Goal: Information Seeking & Learning: Learn about a topic

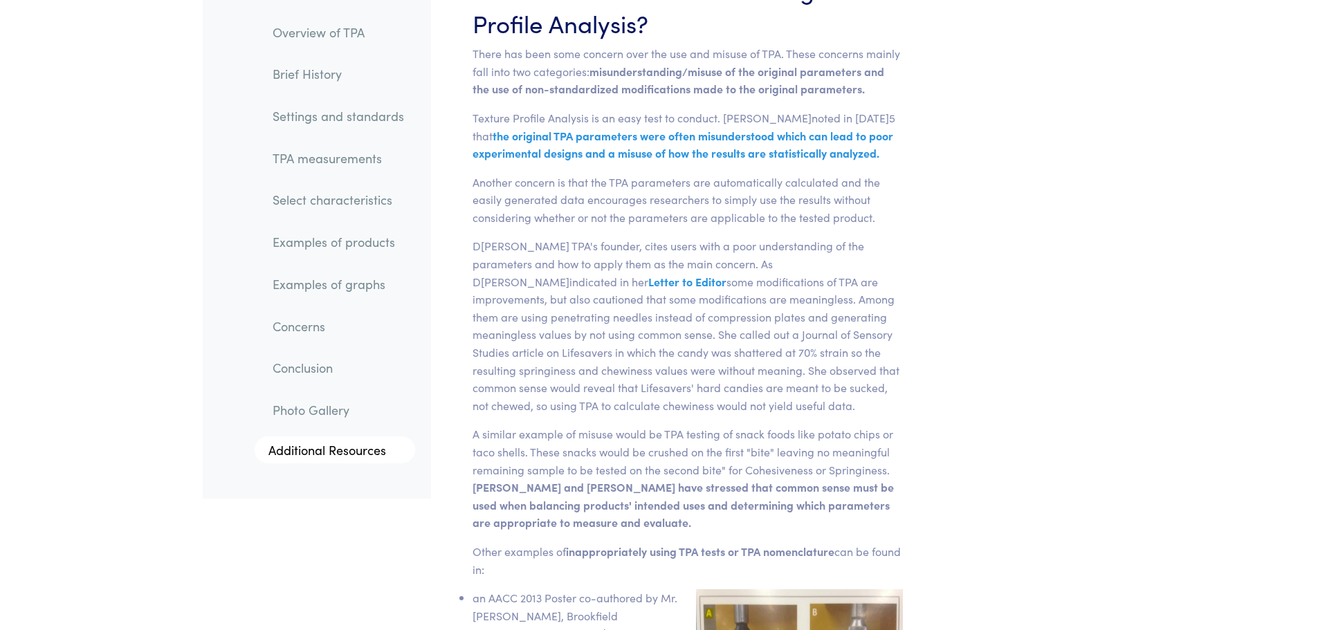
scroll to position [19831, 0]
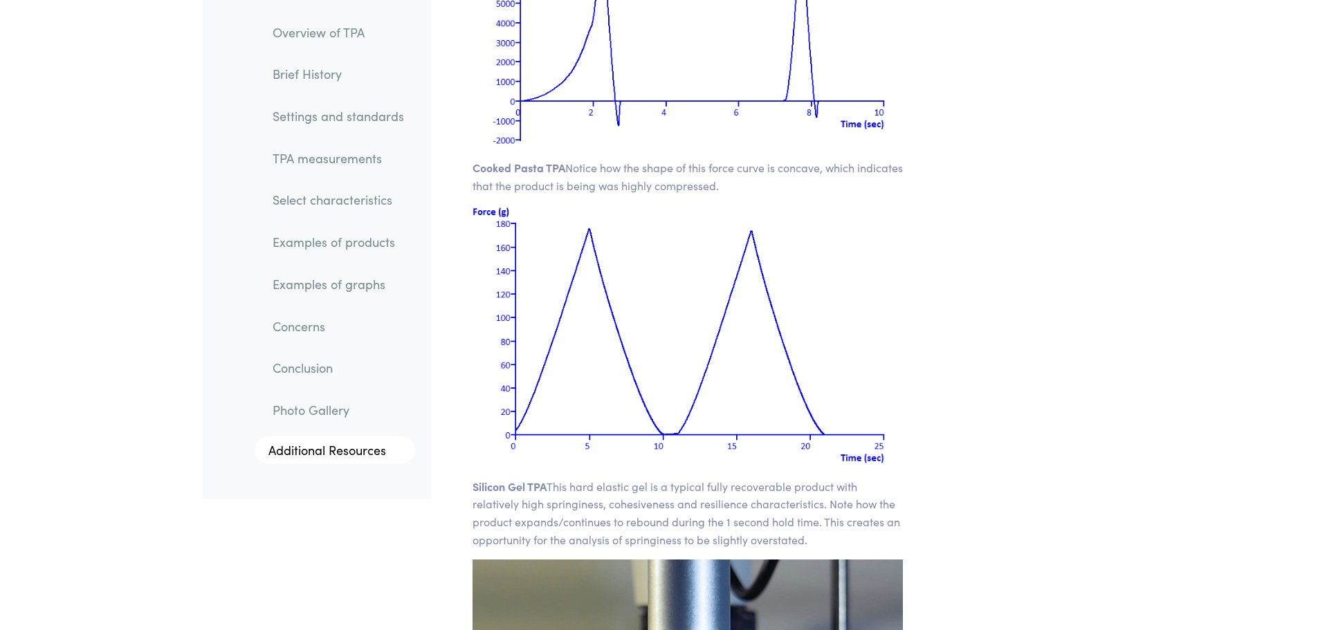
drag, startPoint x: 1088, startPoint y: 279, endPoint x: 1087, endPoint y: 207, distance: 72.0
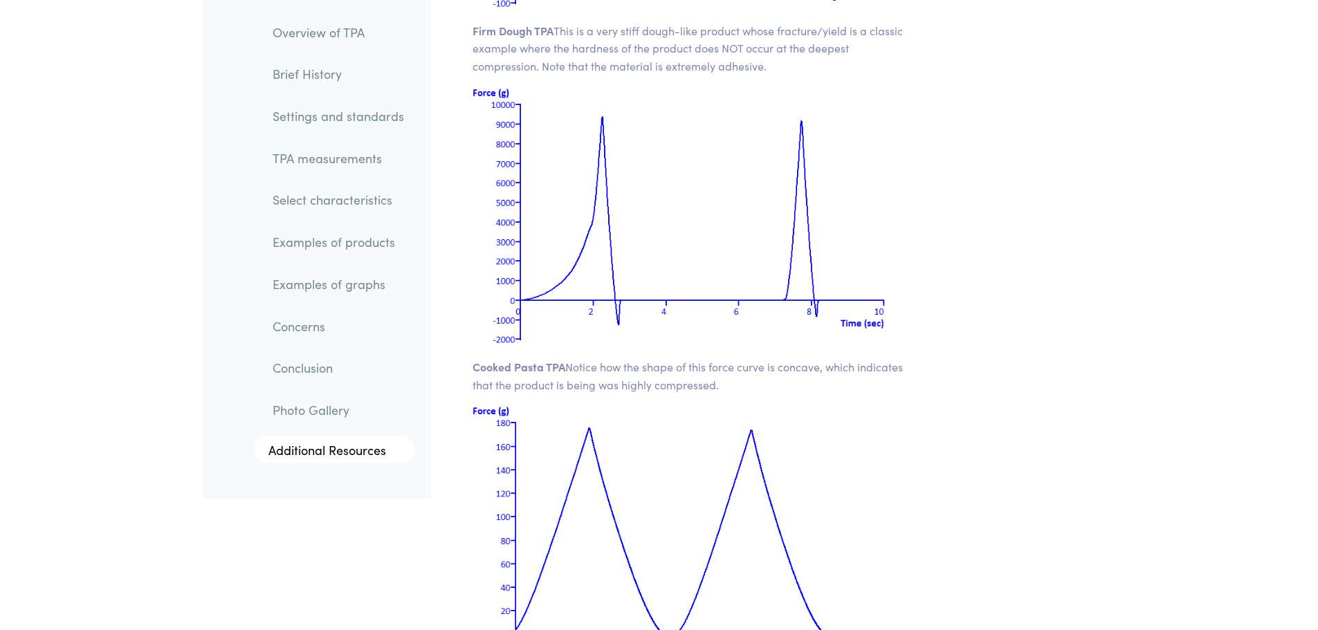
scroll to position [19374, 0]
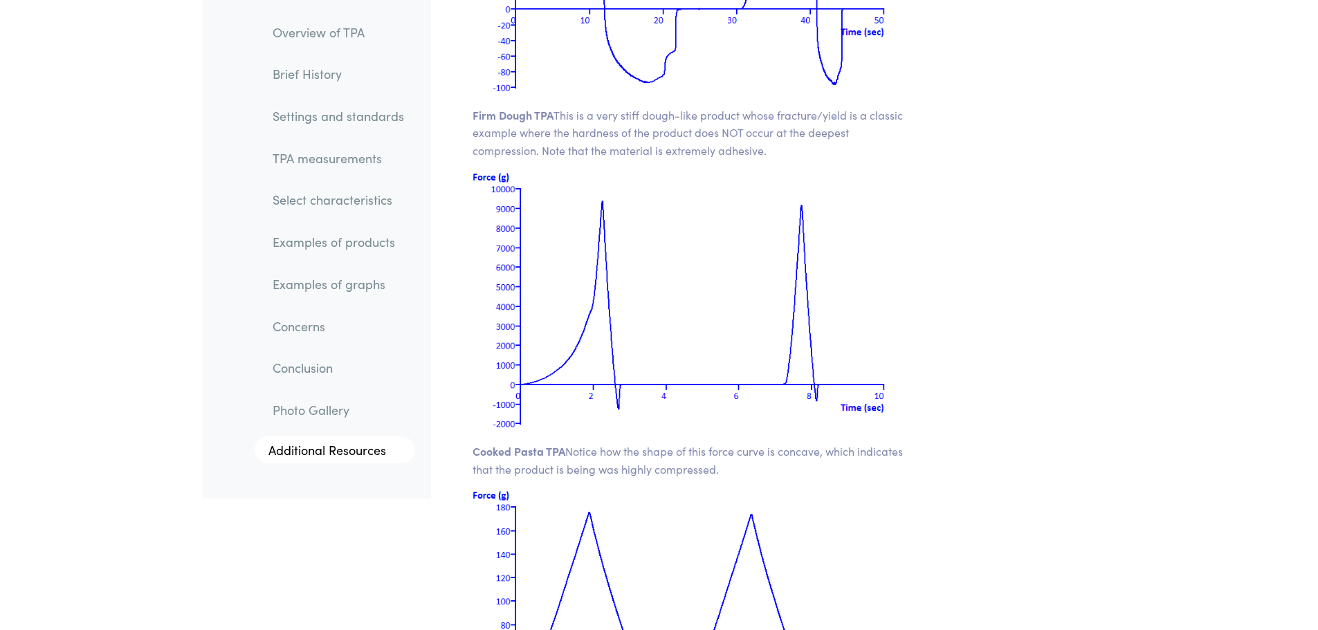
drag, startPoint x: 1056, startPoint y: 351, endPoint x: 1063, endPoint y: 298, distance: 53.1
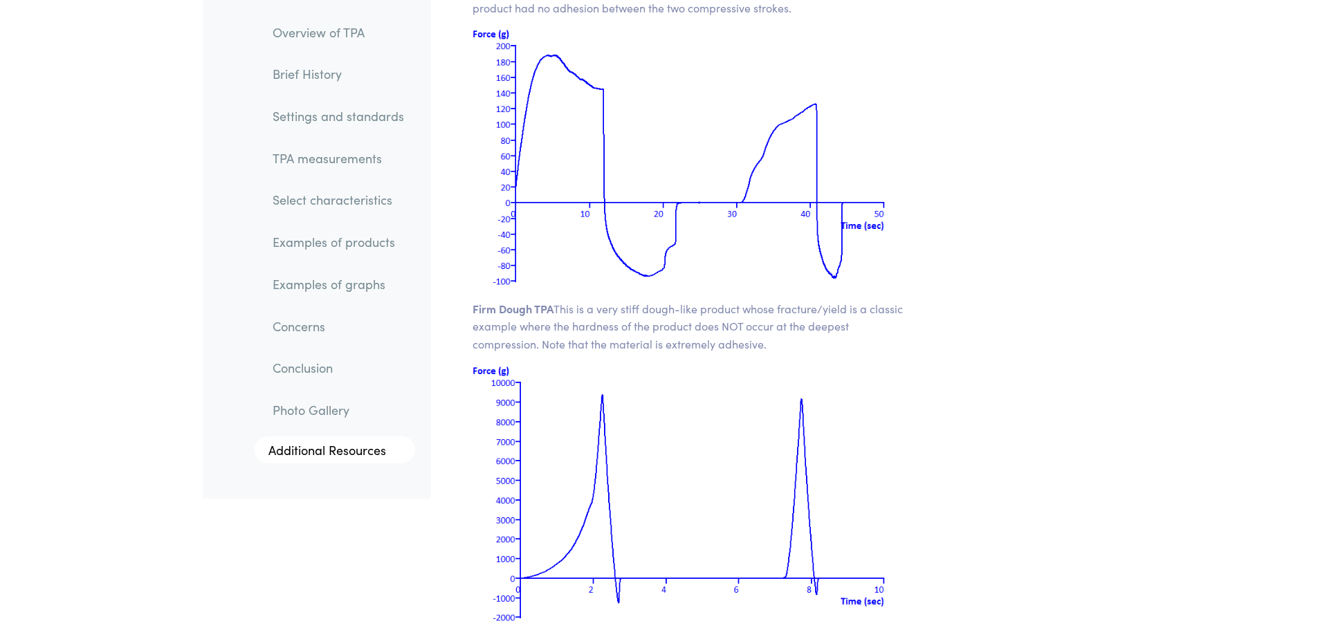
drag, startPoint x: 1023, startPoint y: 370, endPoint x: 1028, endPoint y: 298, distance: 72.9
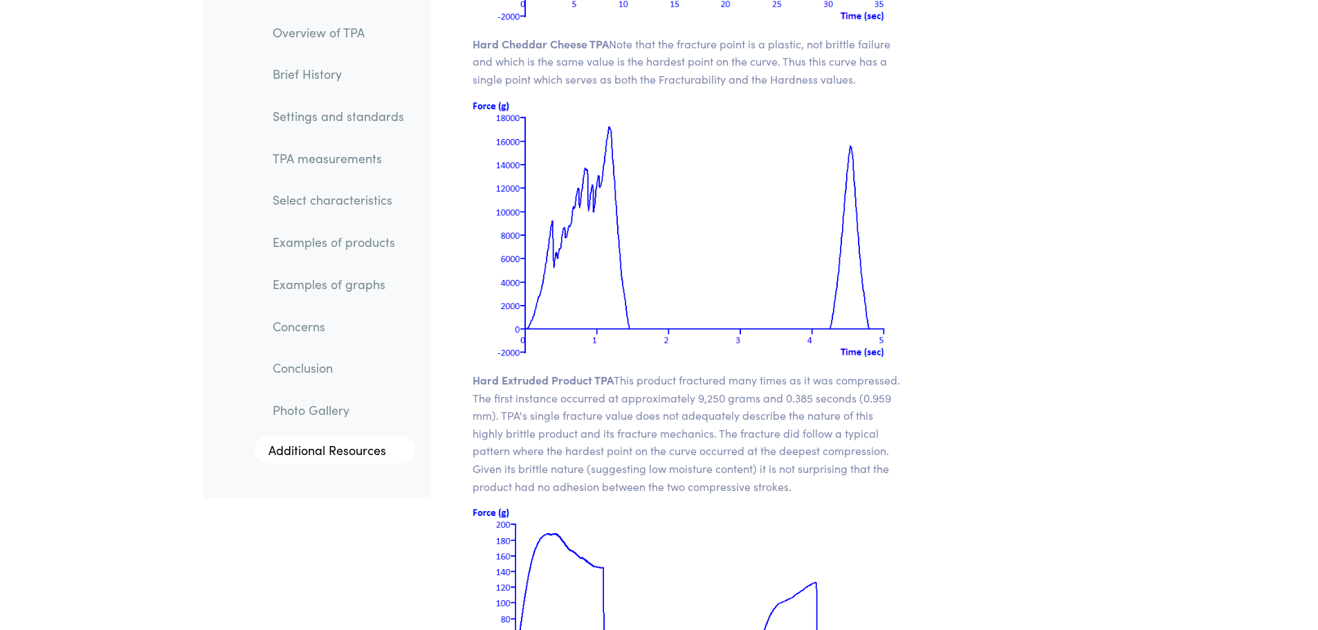
drag, startPoint x: 1018, startPoint y: 319, endPoint x: 1030, endPoint y: 251, distance: 68.8
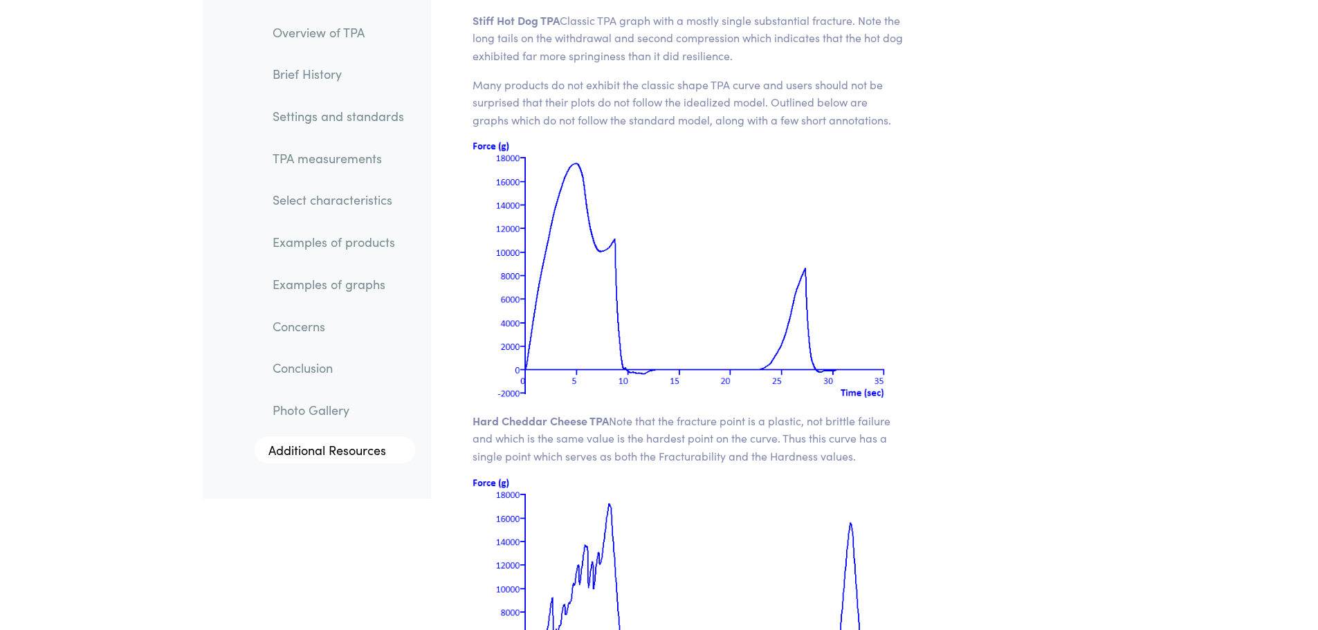
drag, startPoint x: 1001, startPoint y: 345, endPoint x: 1008, endPoint y: 250, distance: 95.8
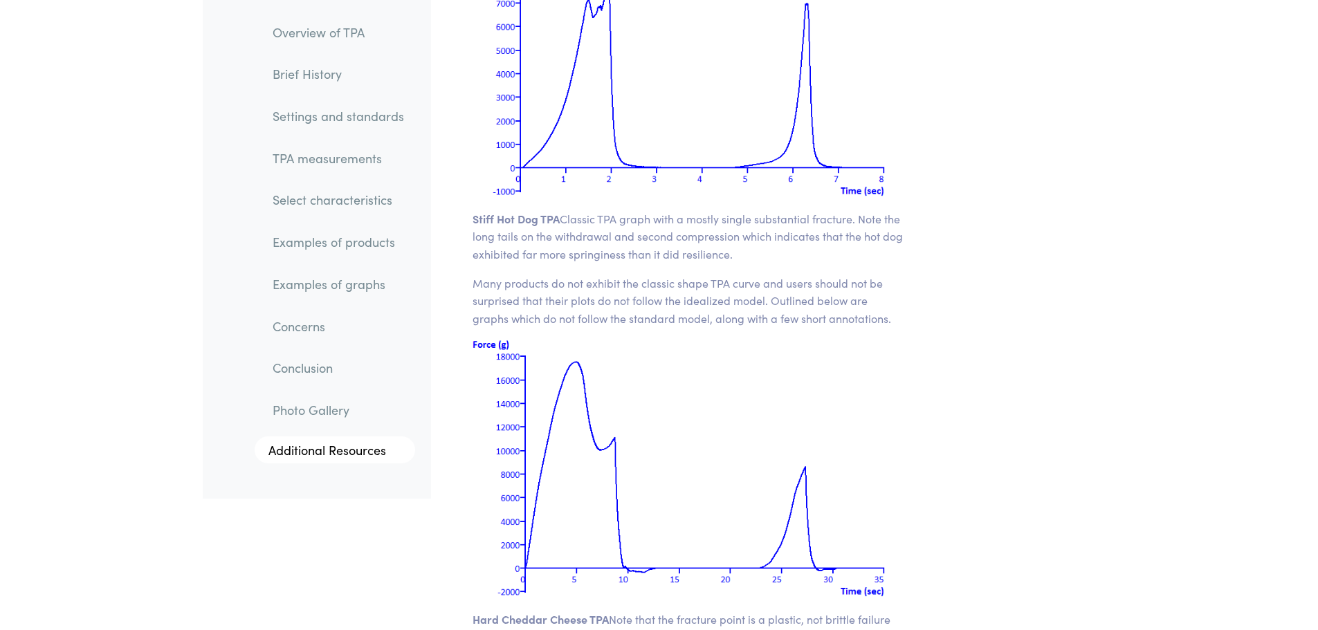
scroll to position [17900, 0]
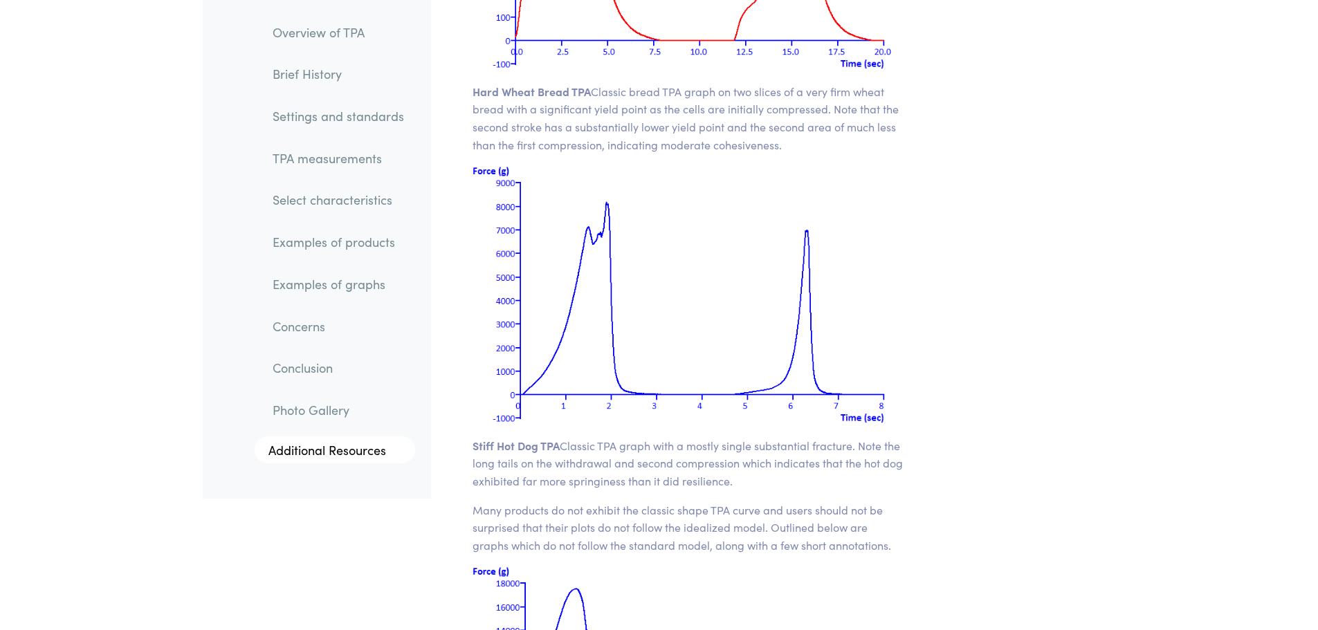
drag, startPoint x: 1008, startPoint y: 332, endPoint x: 1017, endPoint y: 251, distance: 81.5
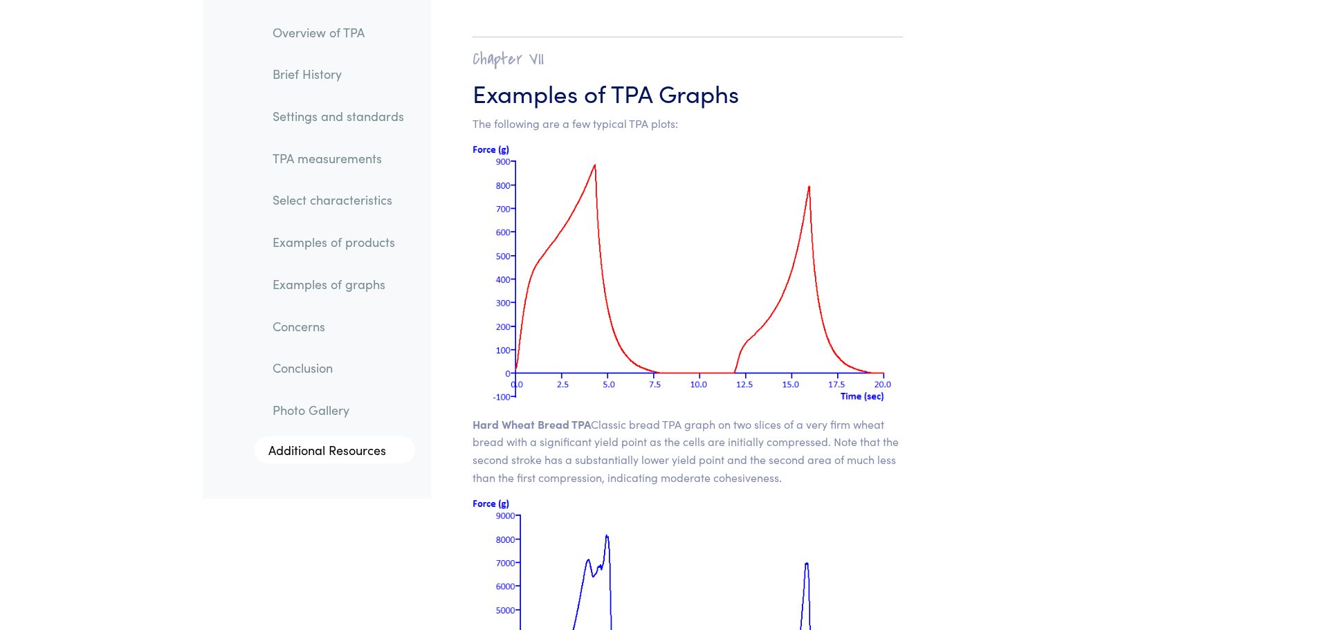
drag, startPoint x: 1017, startPoint y: 251, endPoint x: 1022, endPoint y: 179, distance: 72.2
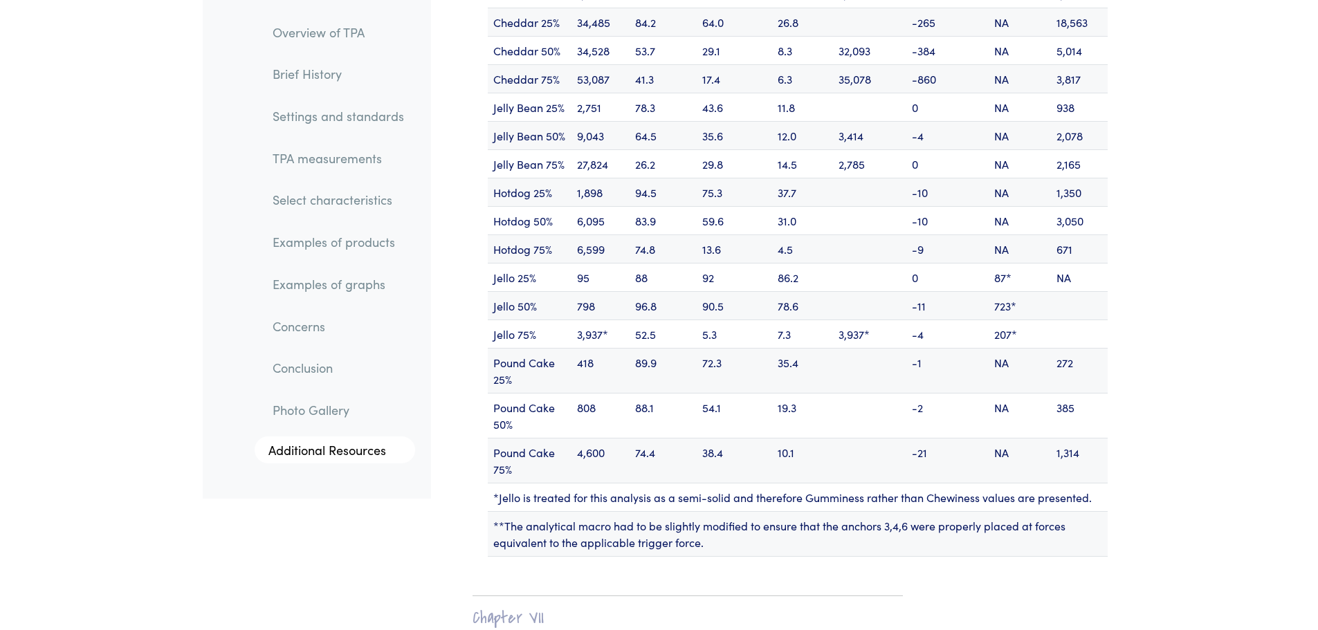
drag, startPoint x: 1014, startPoint y: 314, endPoint x: 1007, endPoint y: 219, distance: 95.1
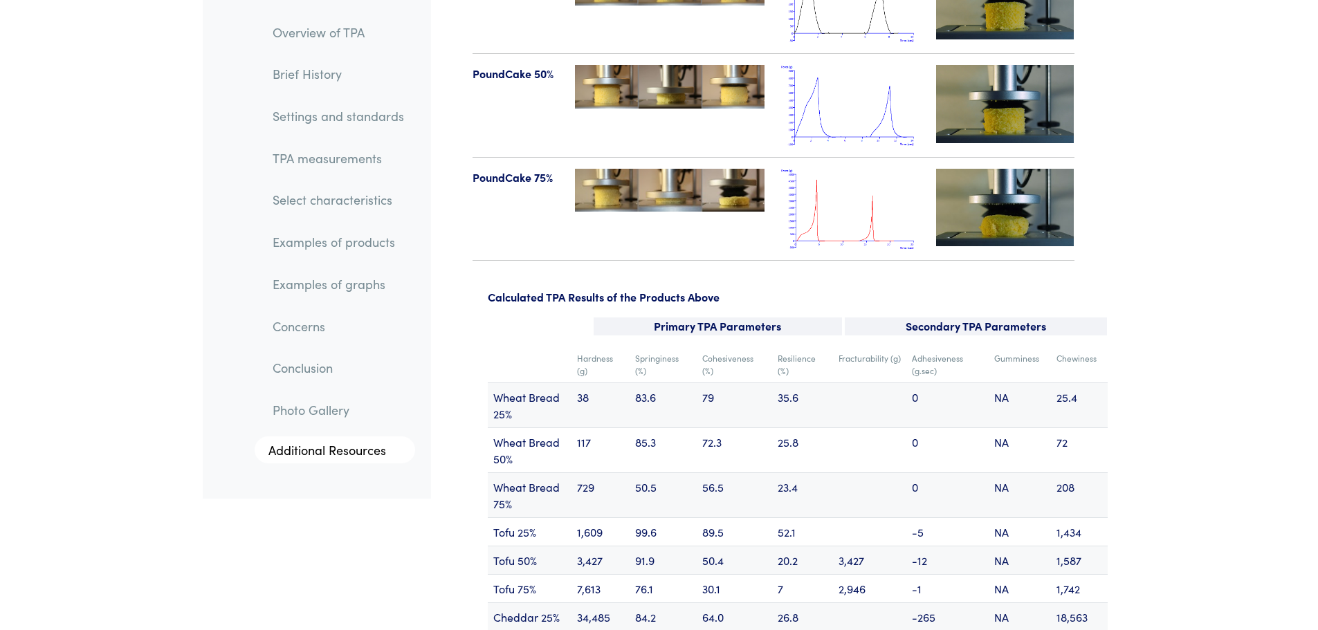
drag, startPoint x: 1081, startPoint y: 287, endPoint x: 1086, endPoint y: 184, distance: 103.2
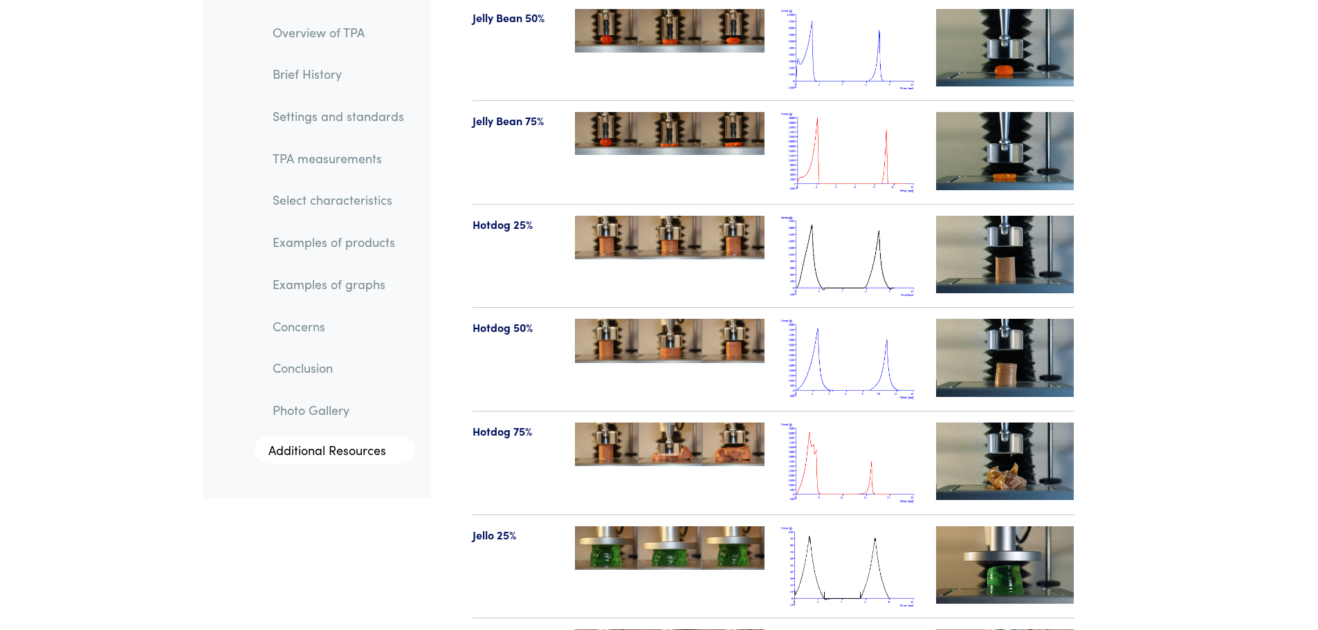
drag, startPoint x: 1133, startPoint y: 285, endPoint x: 1139, endPoint y: 192, distance: 92.9
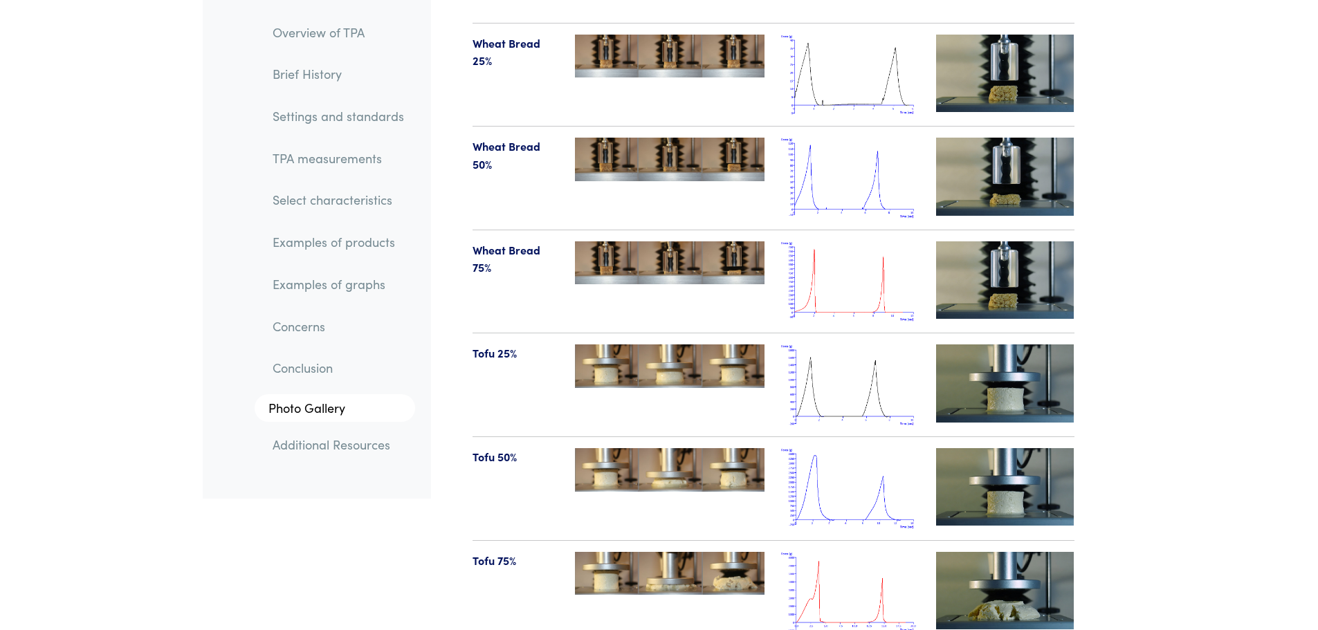
scroll to position [14259, 0]
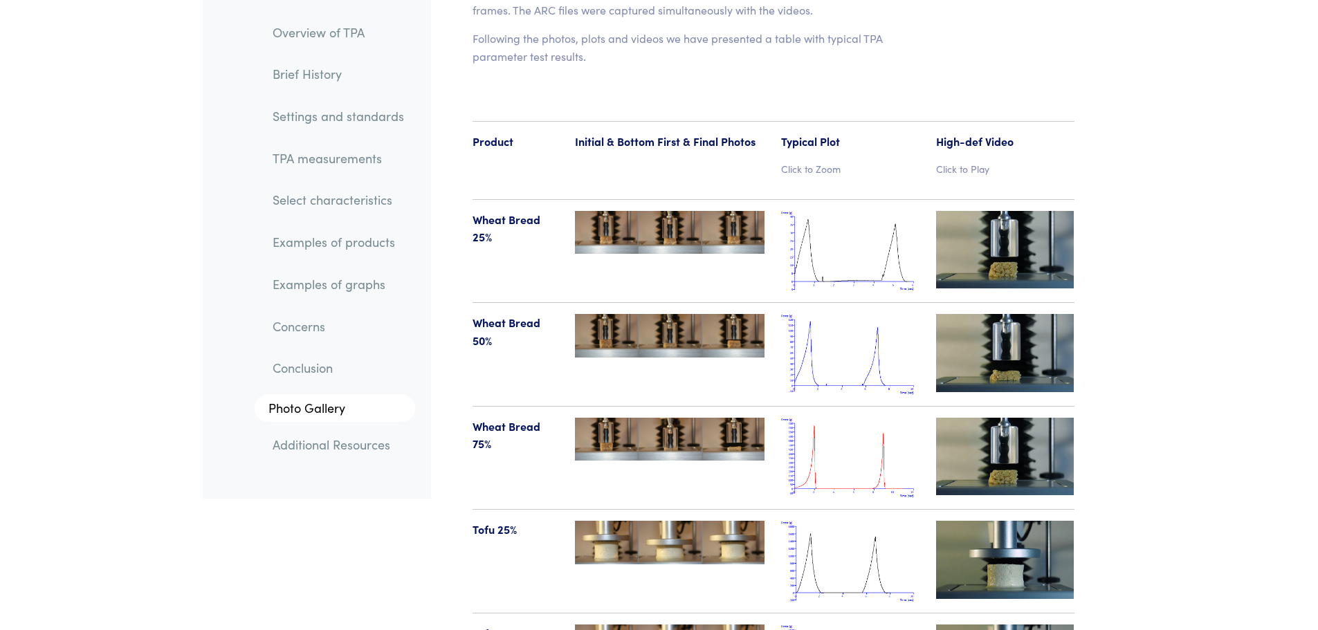
drag, startPoint x: 1125, startPoint y: 268, endPoint x: 1120, endPoint y: 179, distance: 88.7
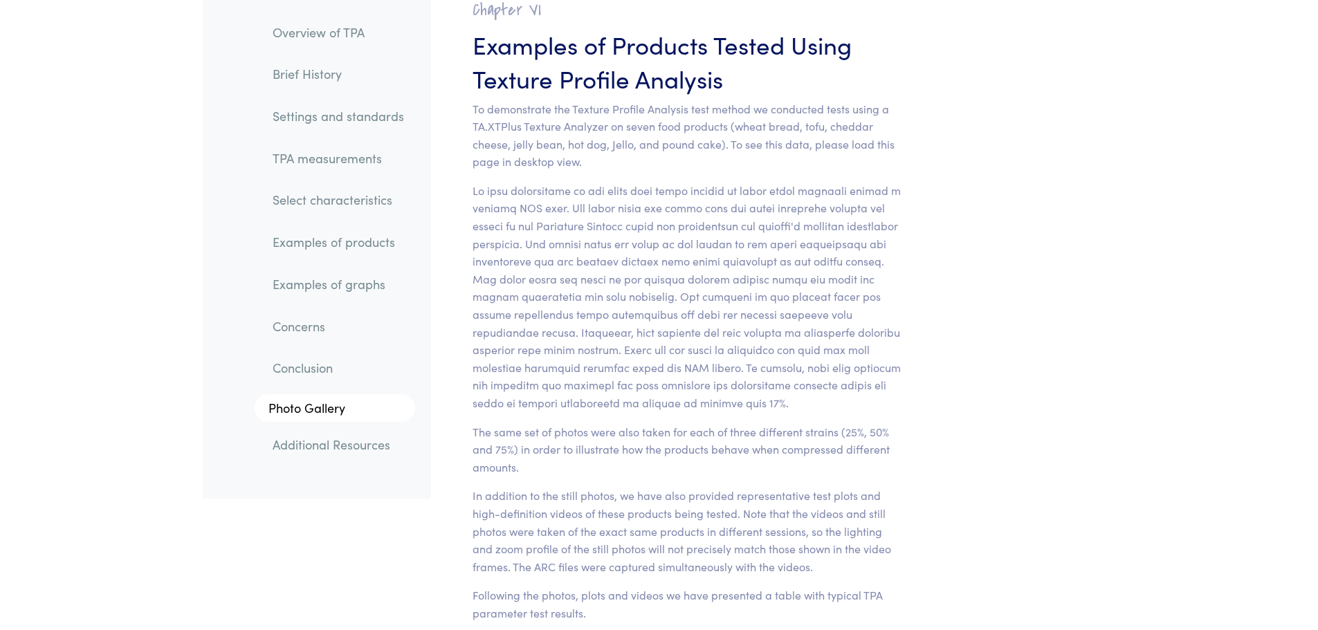
drag, startPoint x: 1129, startPoint y: 200, endPoint x: 1125, endPoint y: 181, distance: 20.0
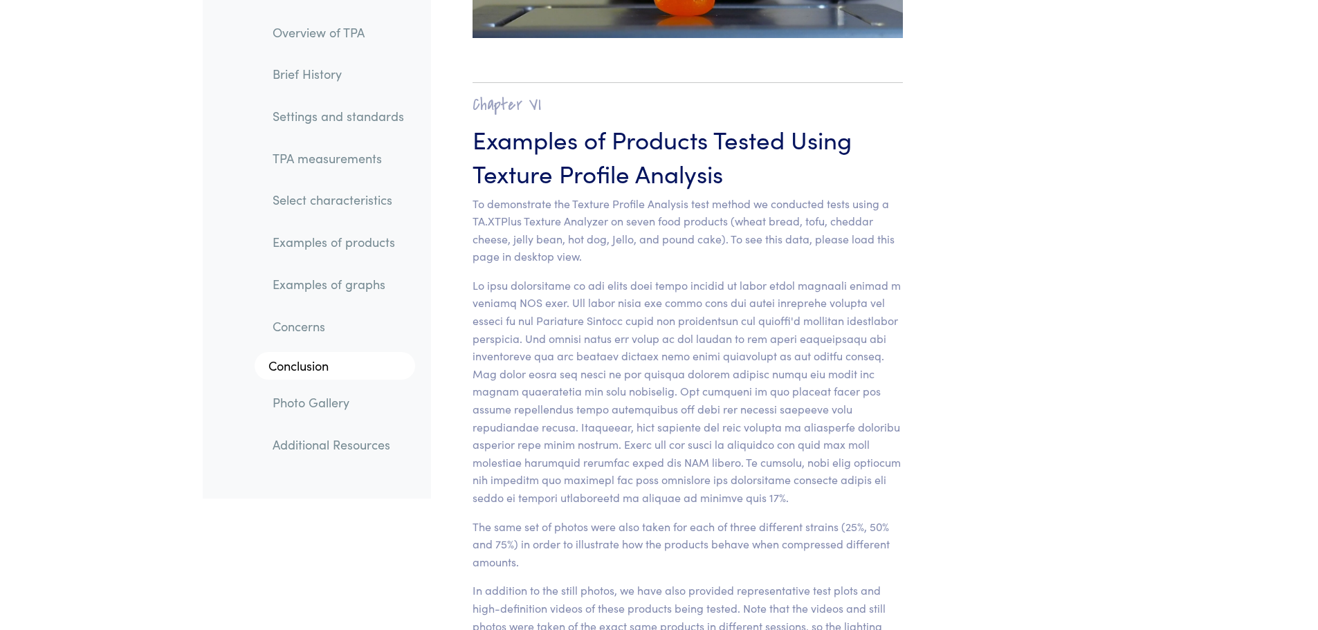
click at [338, 287] on link "Examples of graphs" at bounding box center [339, 285] width 154 height 32
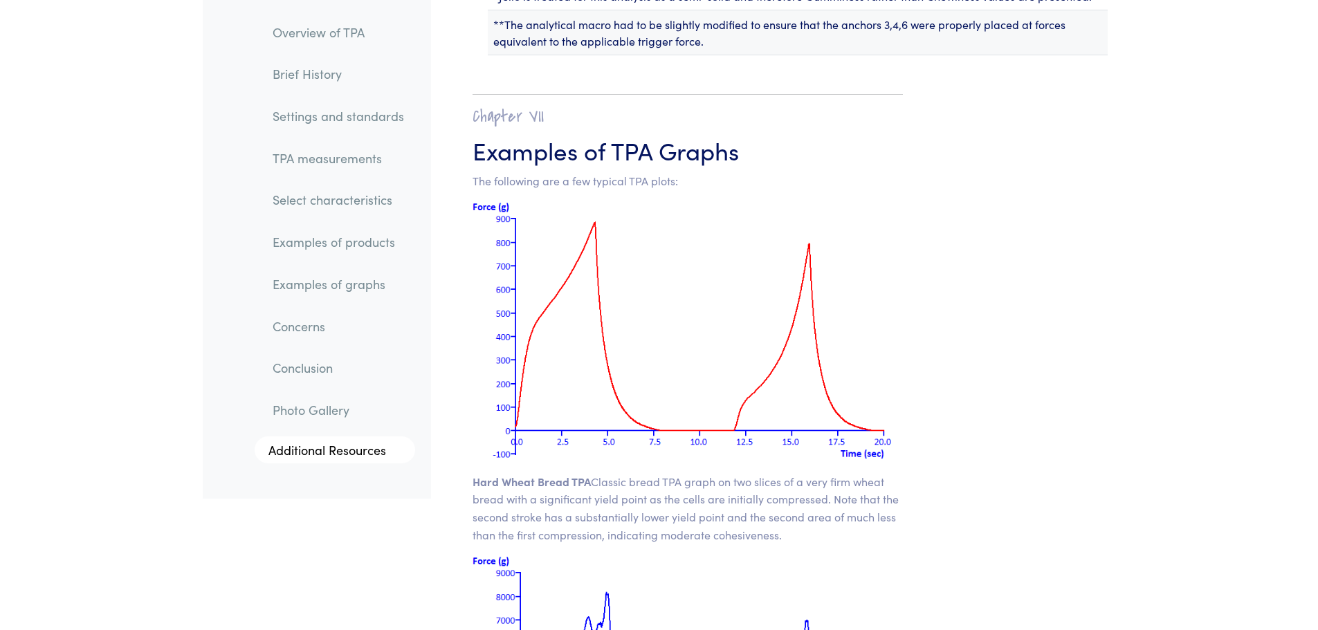
scroll to position [17524, 0]
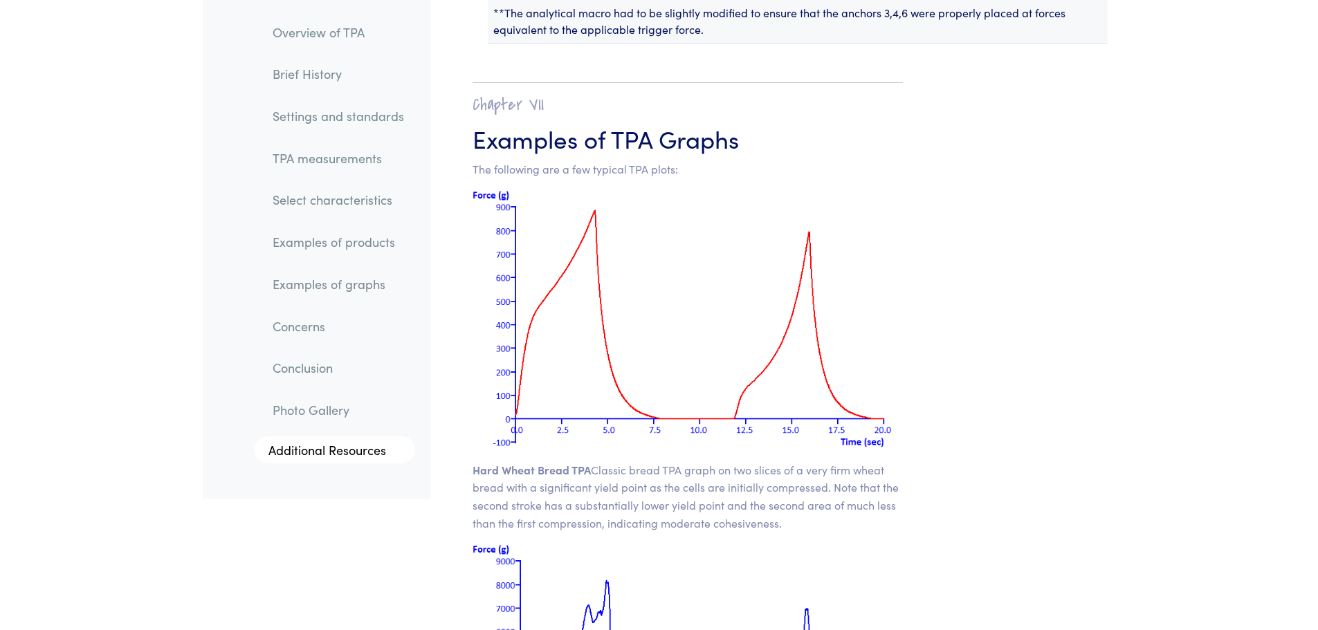
click at [338, 287] on link "Examples of graphs" at bounding box center [339, 285] width 154 height 32
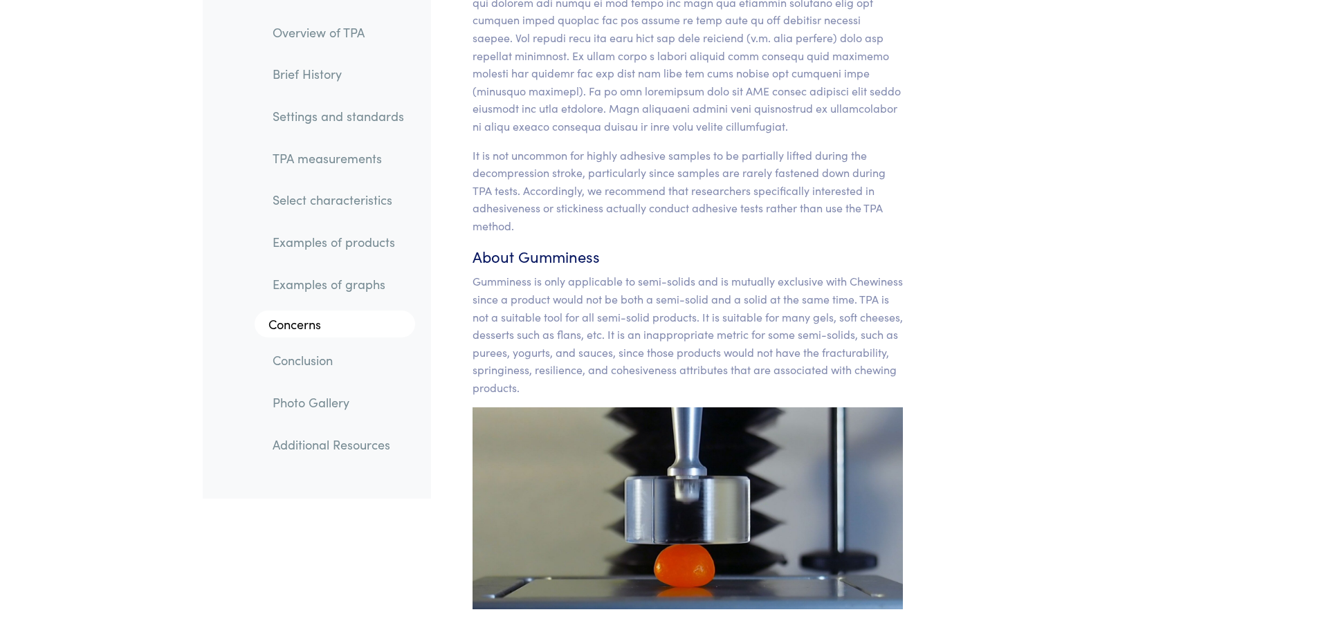
scroll to position [12531, 0]
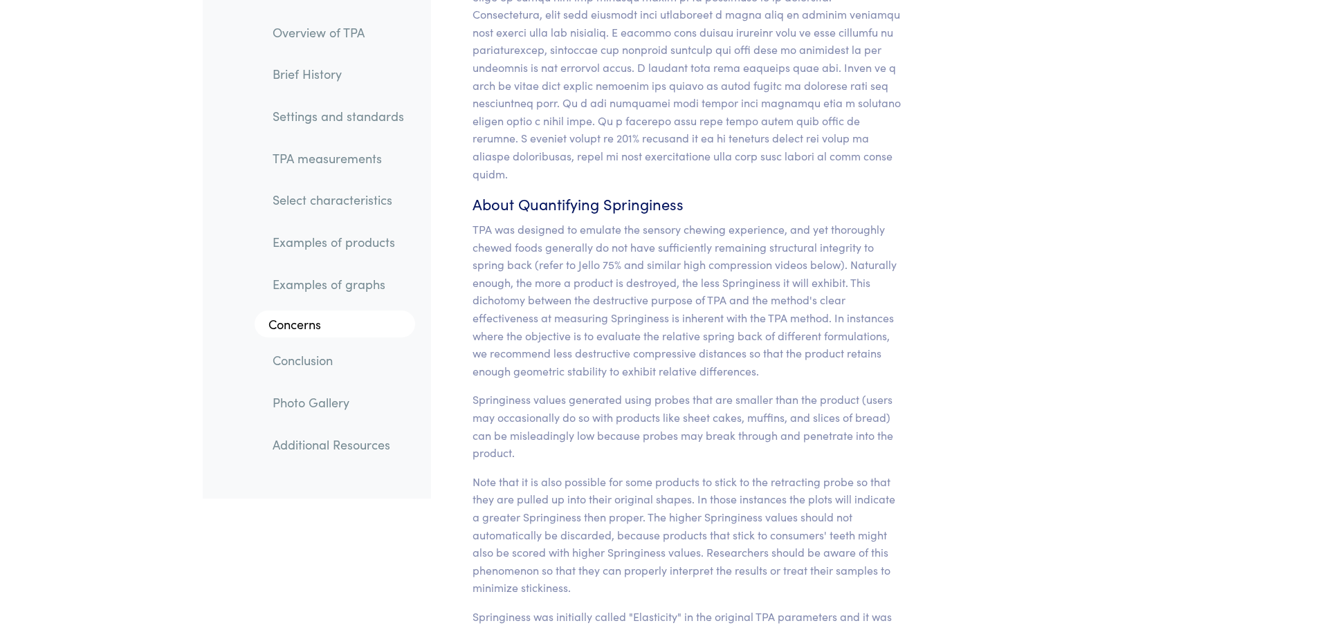
drag, startPoint x: 1088, startPoint y: 242, endPoint x: 1080, endPoint y: 173, distance: 69.6
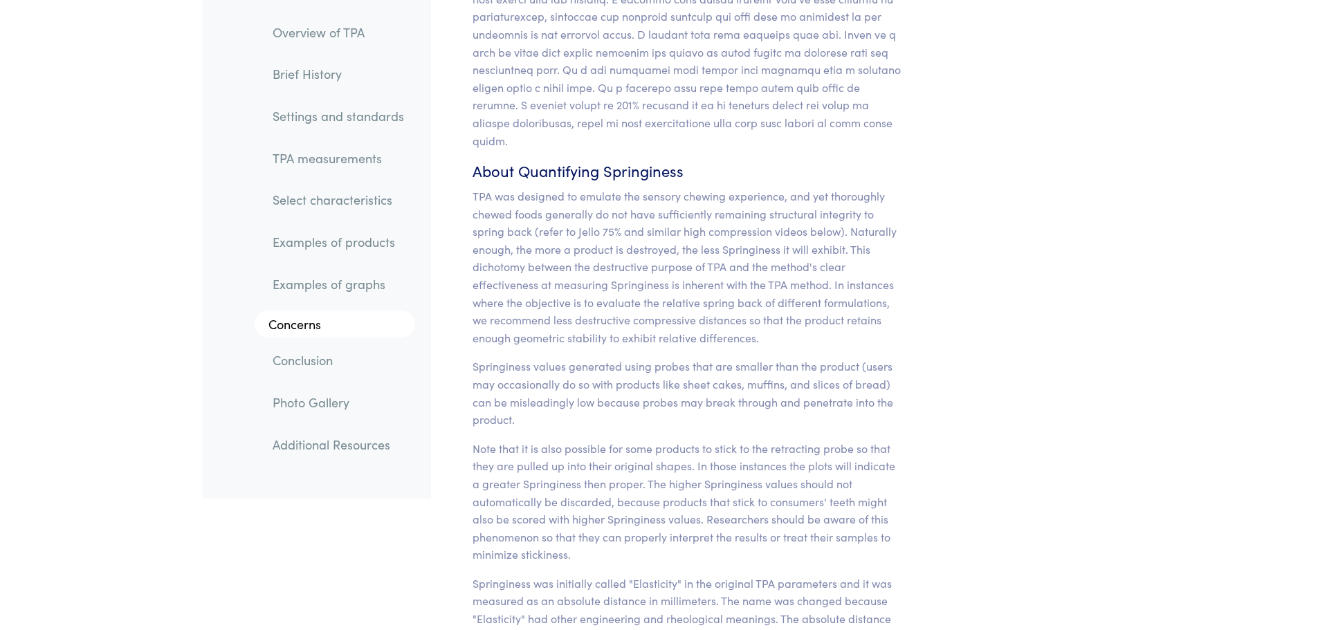
drag, startPoint x: 1080, startPoint y: 190, endPoint x: 1079, endPoint y: 212, distance: 22.2
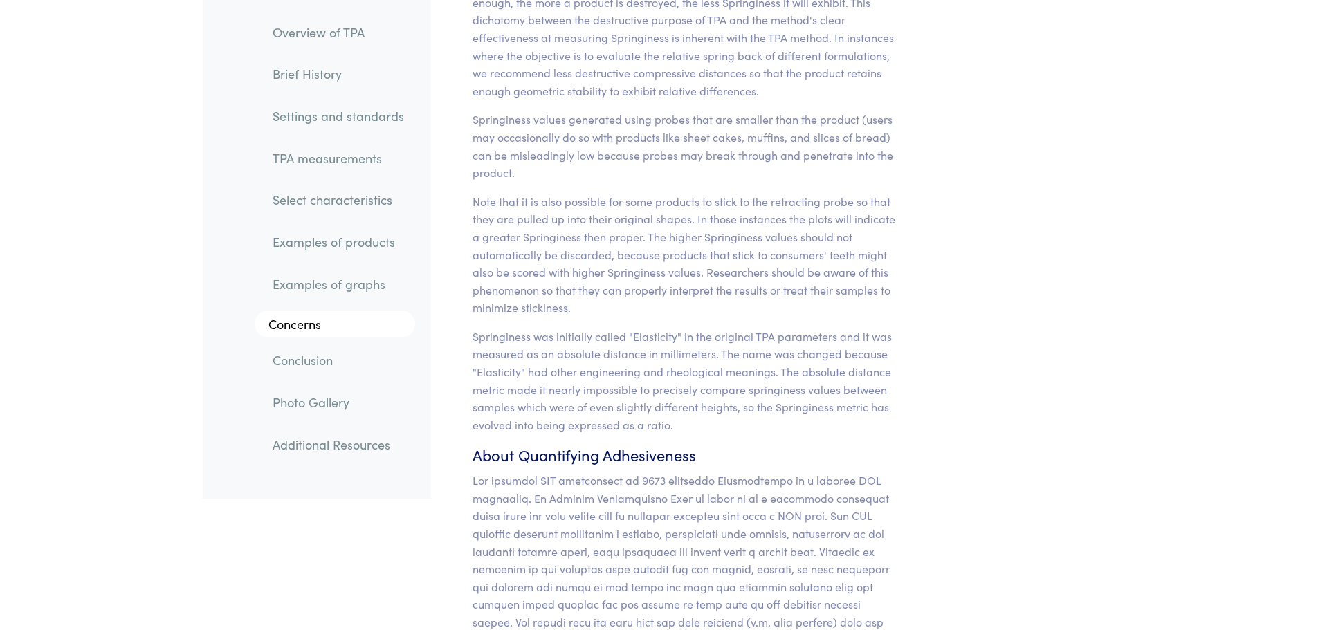
drag, startPoint x: 1062, startPoint y: 225, endPoint x: 1071, endPoint y: 268, distance: 43.8
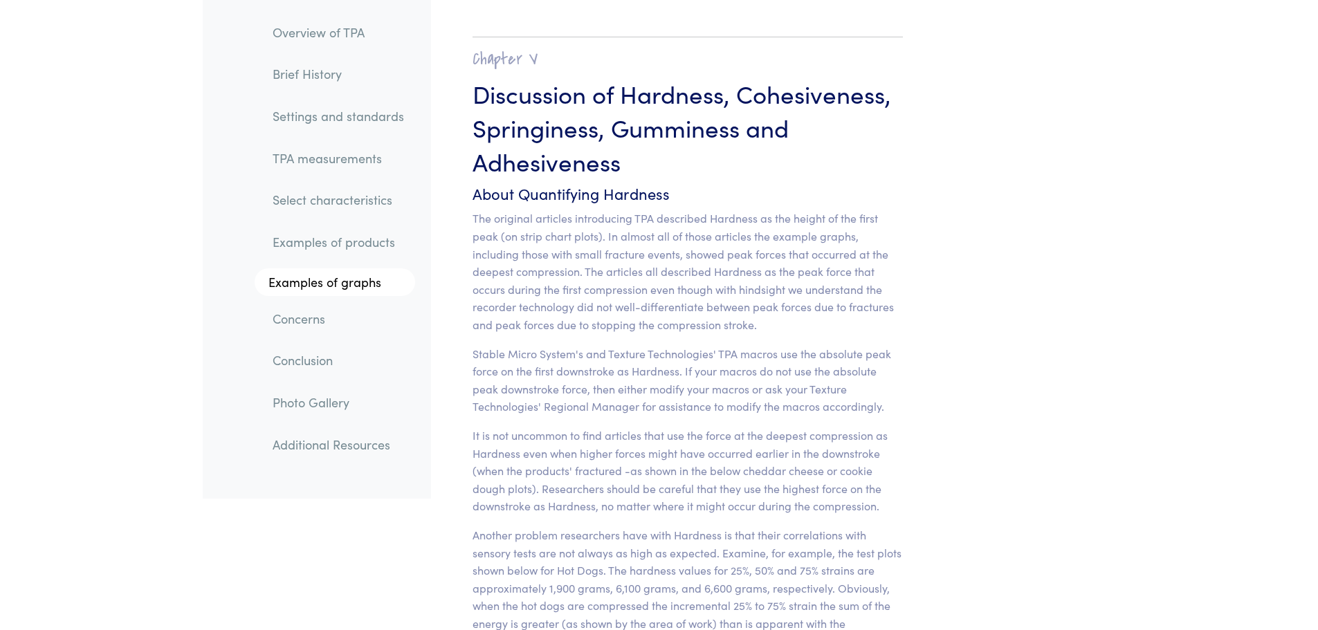
drag, startPoint x: 1056, startPoint y: 336, endPoint x: 1064, endPoint y: 212, distance: 124.8
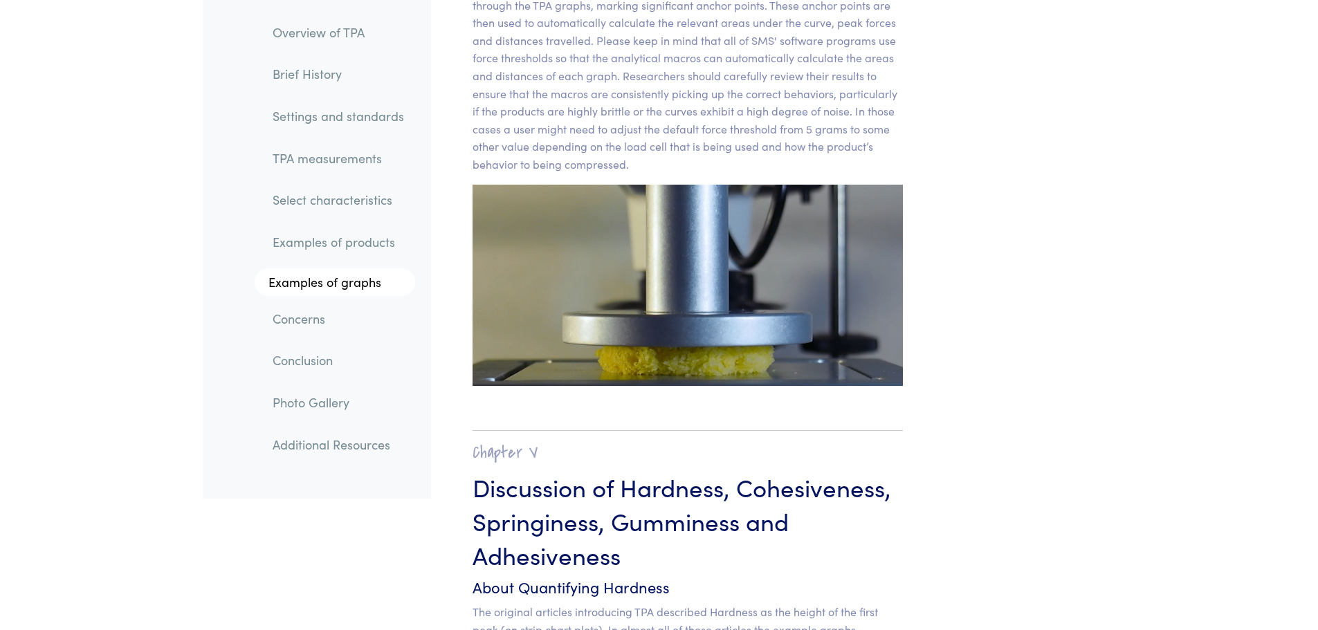
drag, startPoint x: 1062, startPoint y: 323, endPoint x: 1069, endPoint y: 242, distance: 82.0
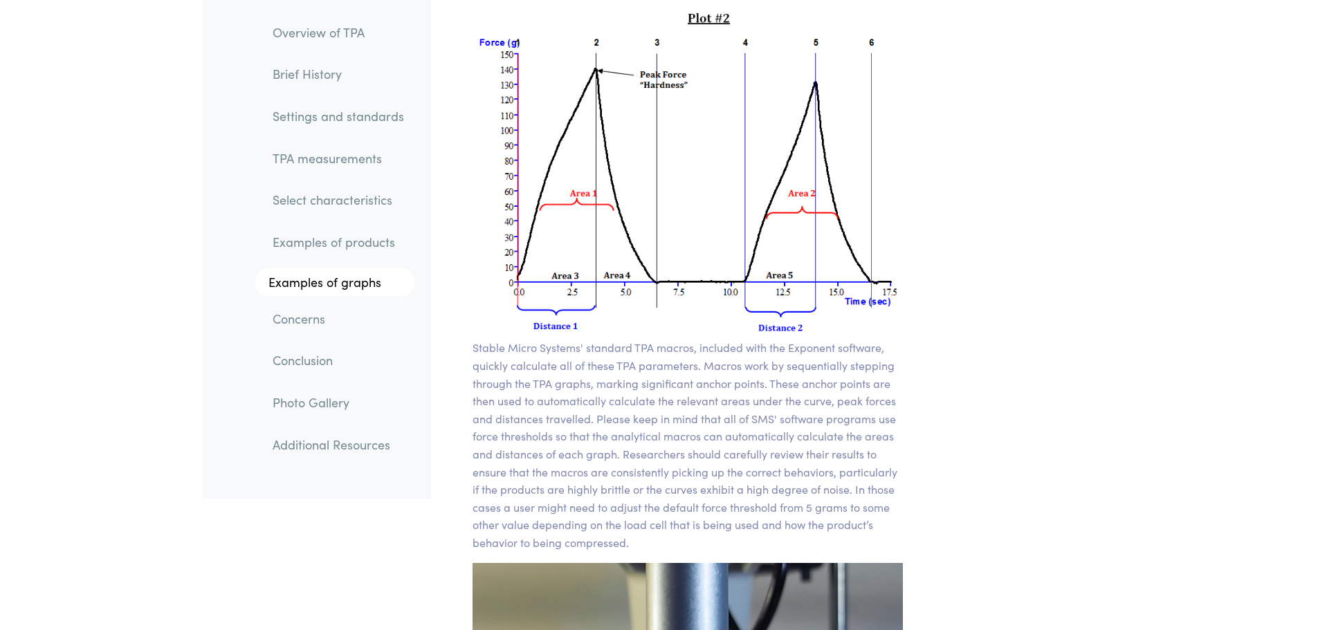
drag, startPoint x: 1058, startPoint y: 359, endPoint x: 1070, endPoint y: 278, distance: 81.8
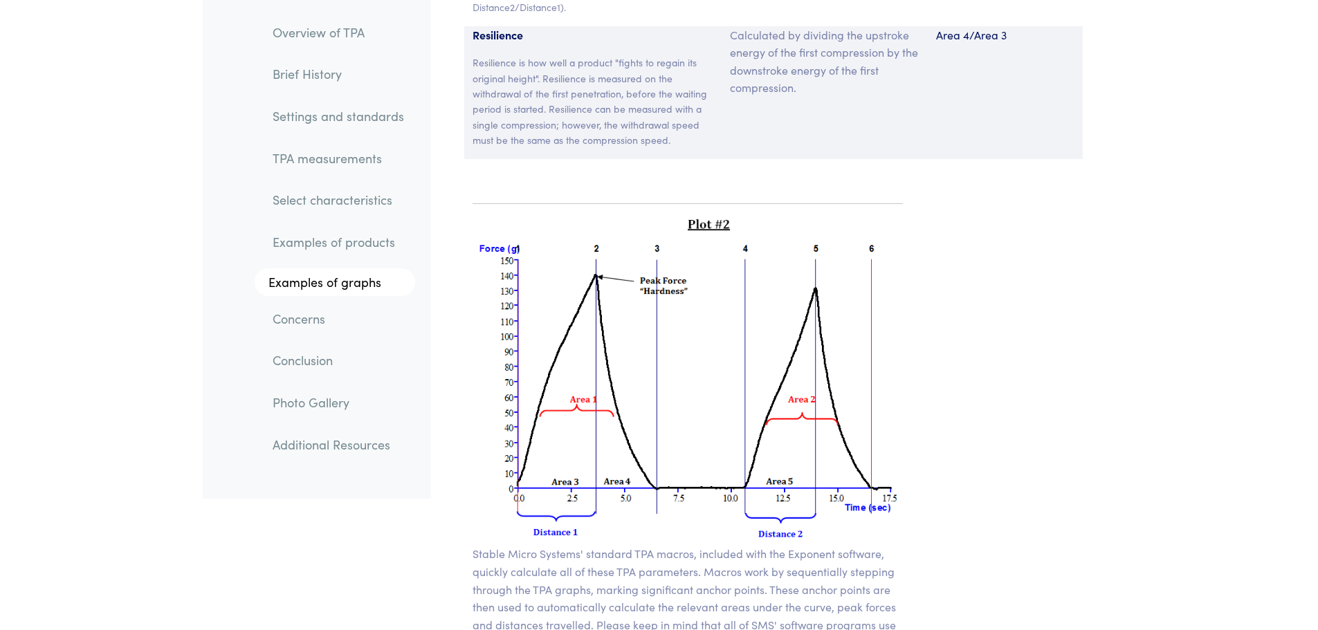
drag, startPoint x: 1066, startPoint y: 367, endPoint x: 1066, endPoint y: 313, distance: 54.7
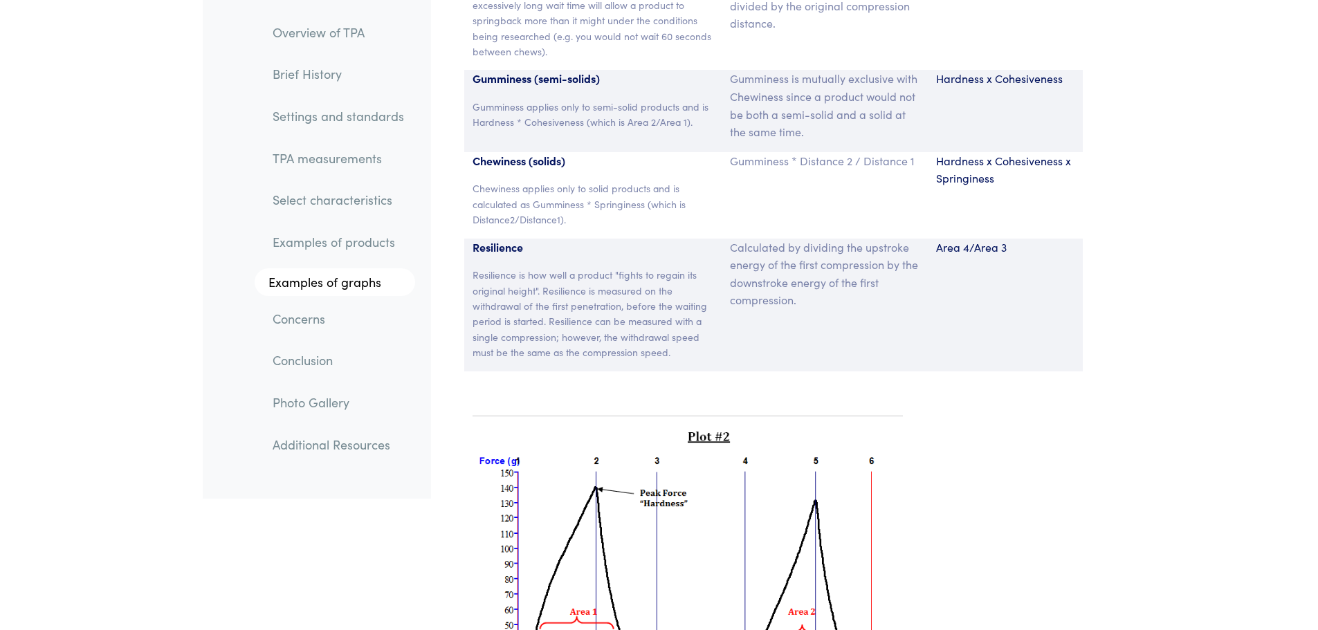
drag, startPoint x: 1081, startPoint y: 362, endPoint x: 1076, endPoint y: 277, distance: 85.3
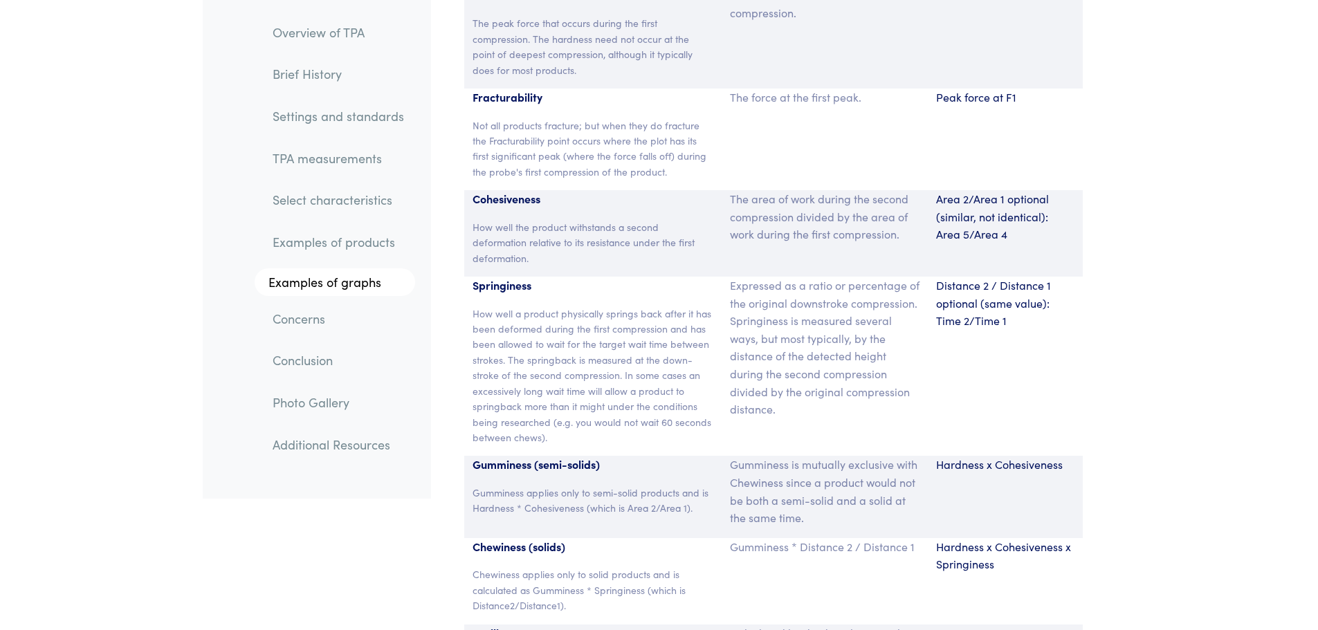
drag, startPoint x: 1105, startPoint y: 340, endPoint x: 1101, endPoint y: 275, distance: 65.8
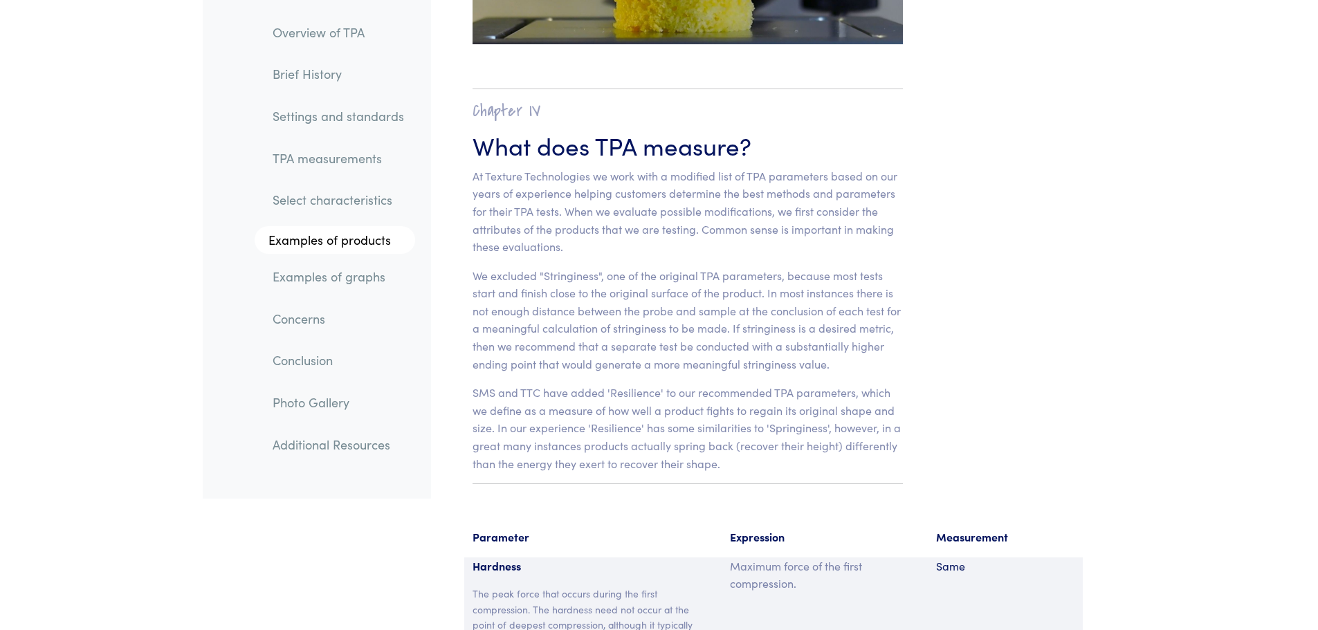
drag, startPoint x: 1081, startPoint y: 348, endPoint x: 1082, endPoint y: 292, distance: 56.1
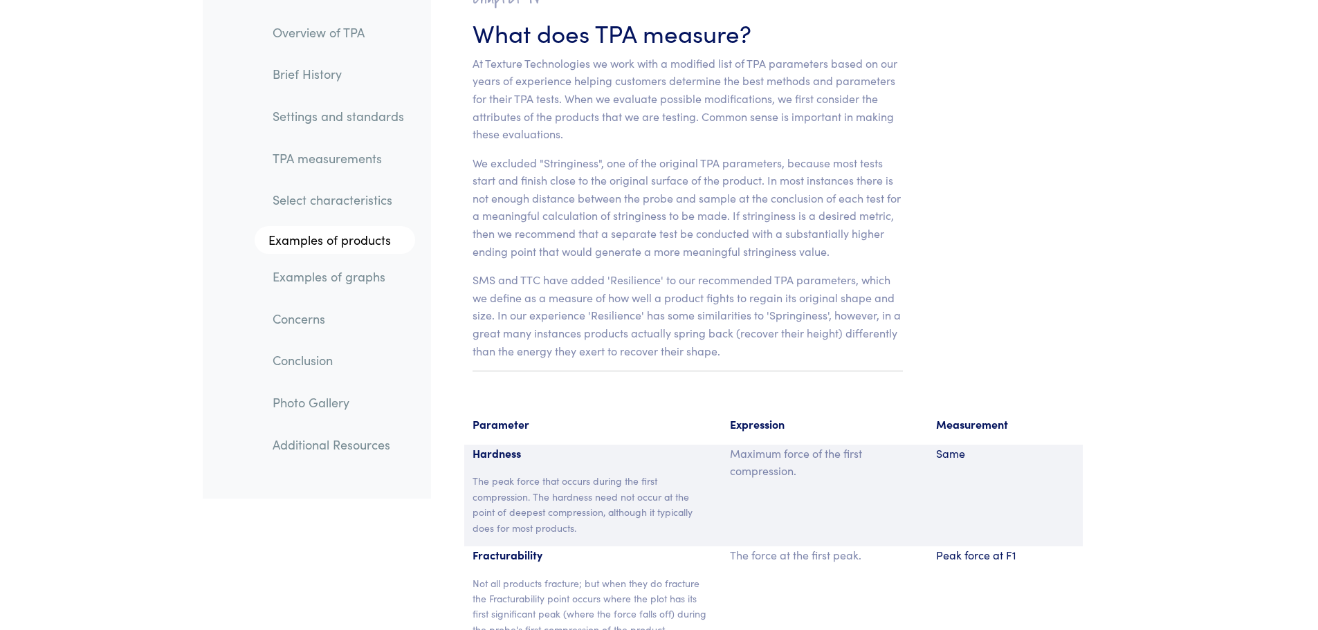
drag, startPoint x: 1095, startPoint y: 330, endPoint x: 1102, endPoint y: 404, distance: 74.4
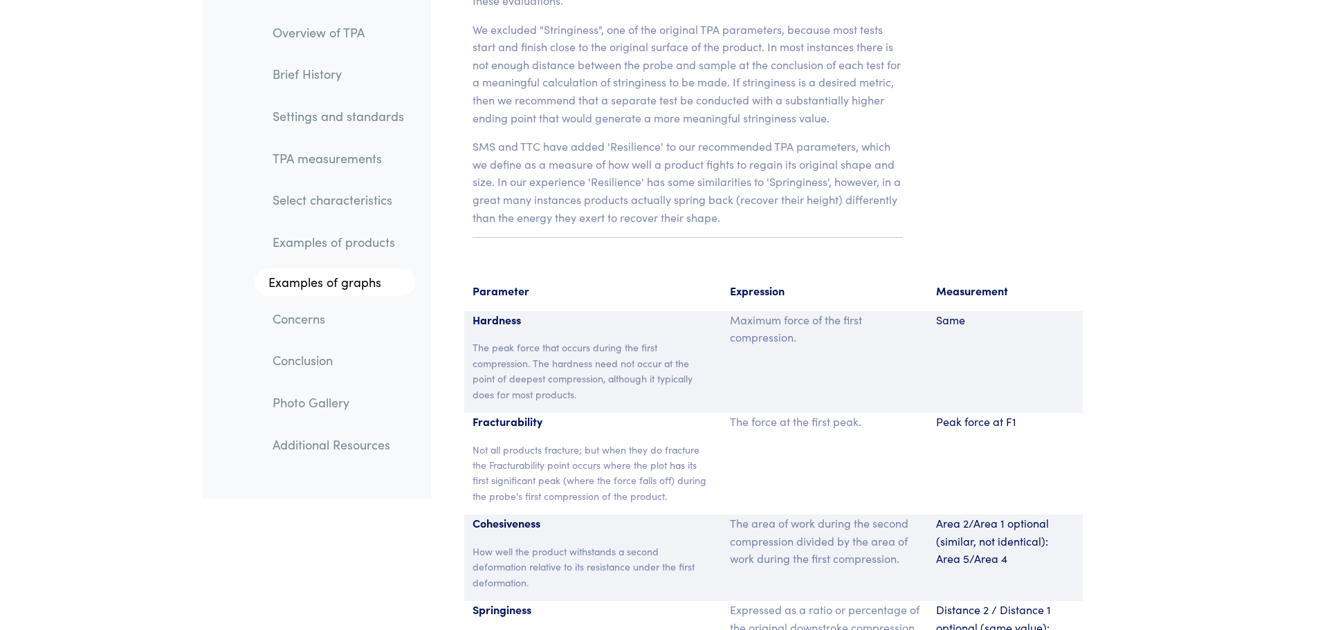
scroll to position [8995, 0]
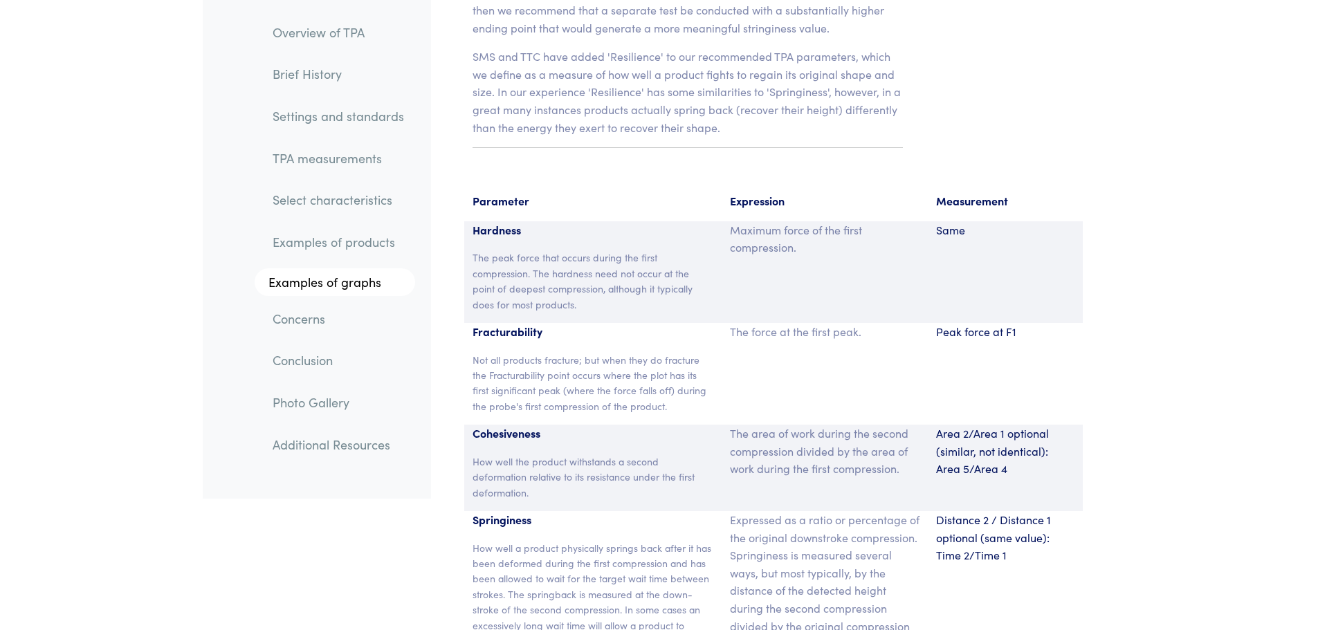
drag, startPoint x: 1131, startPoint y: 329, endPoint x: 1134, endPoint y: 392, distance: 63.0
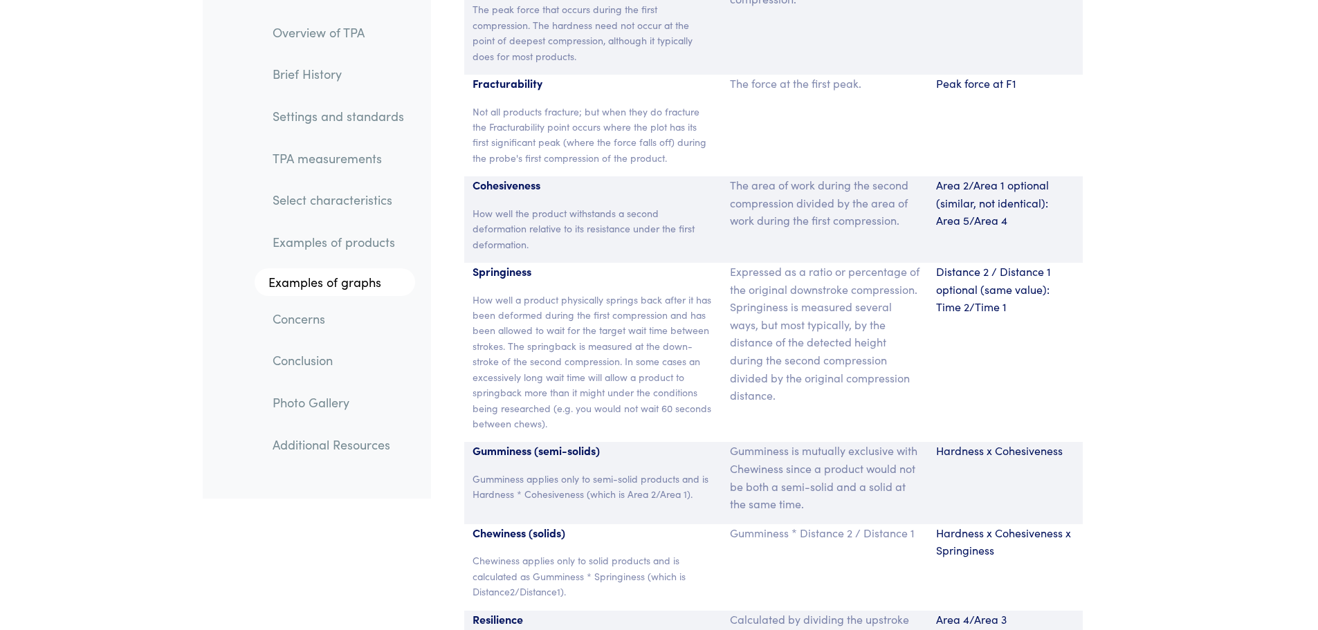
drag, startPoint x: 959, startPoint y: 453, endPoint x: 957, endPoint y: 473, distance: 20.9
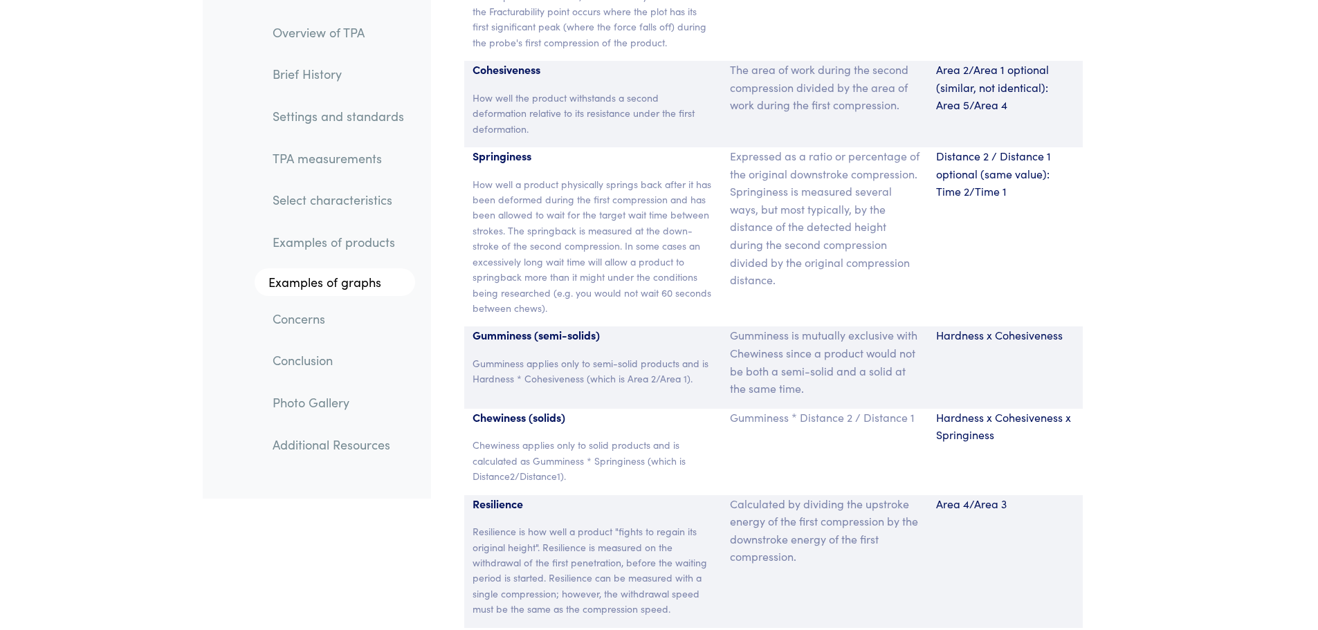
scroll to position [9451, 0]
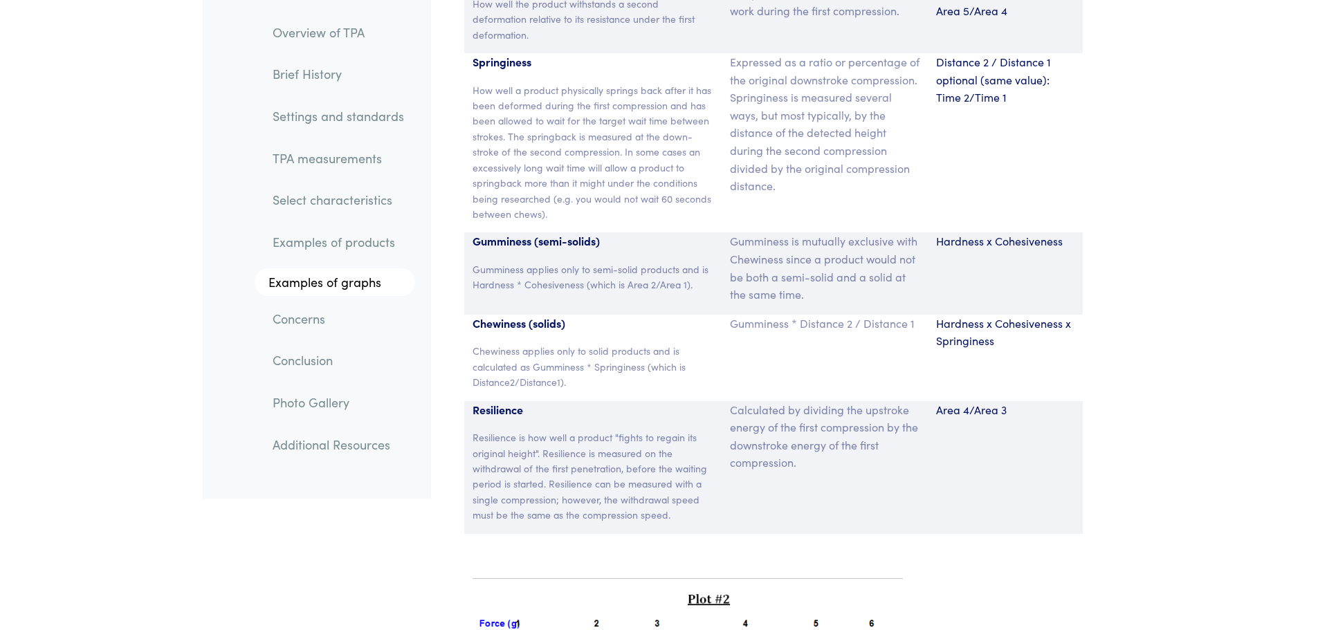
drag, startPoint x: 943, startPoint y: 394, endPoint x: 946, endPoint y: 454, distance: 60.3
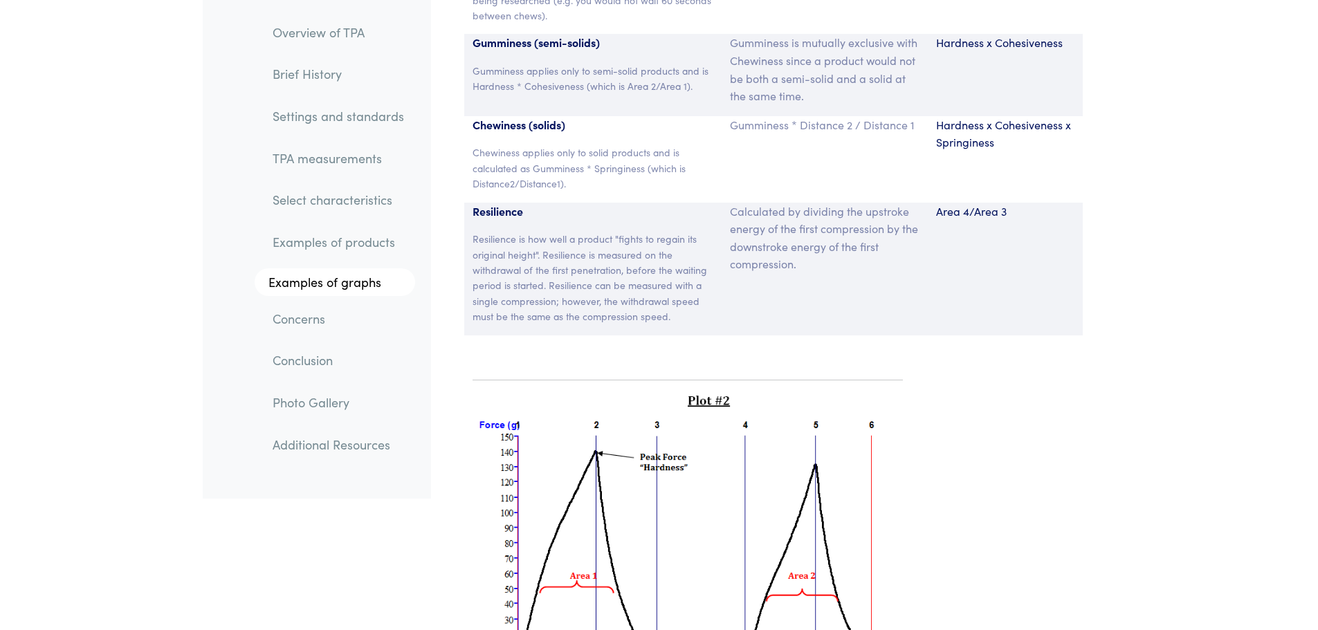
drag, startPoint x: 1192, startPoint y: 256, endPoint x: 1190, endPoint y: 306, distance: 49.9
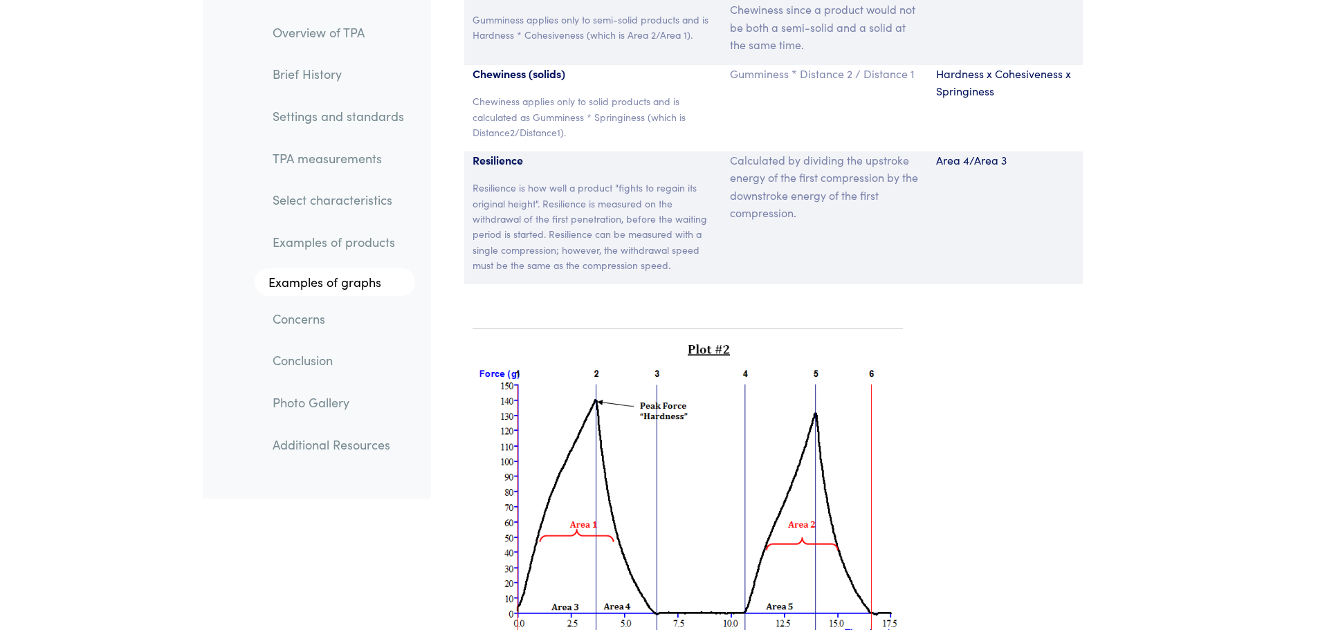
drag, startPoint x: 1169, startPoint y: 223, endPoint x: 1168, endPoint y: 259, distance: 36.0
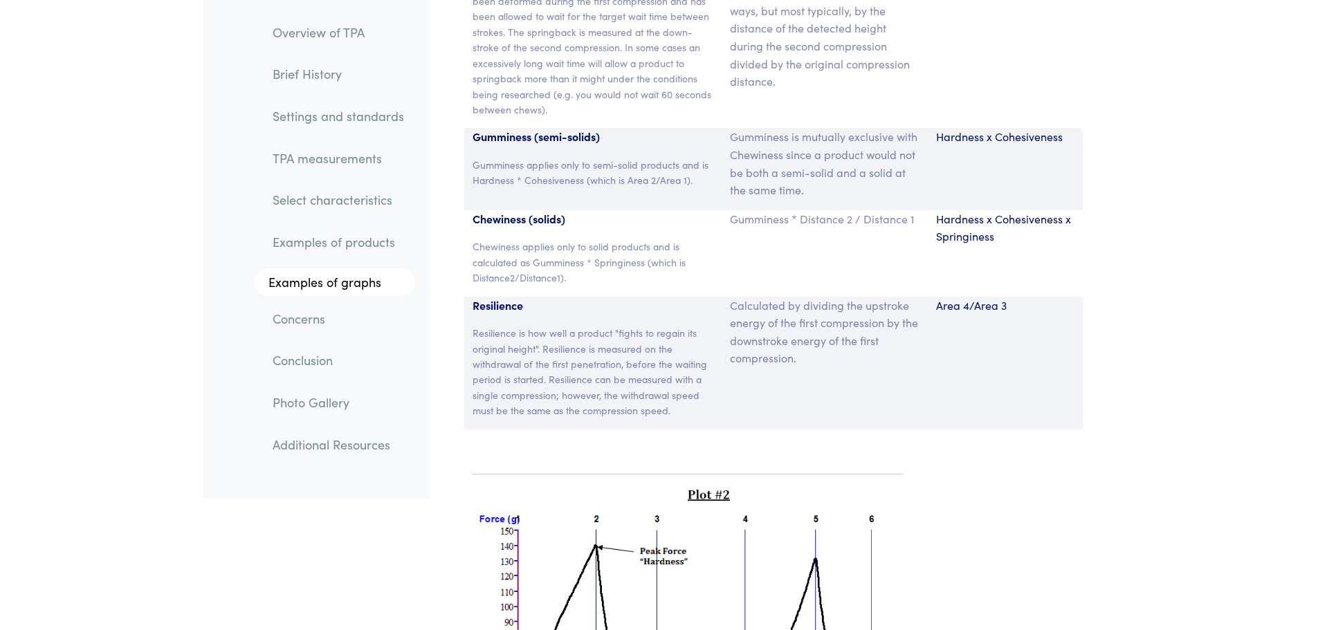
drag, startPoint x: 1093, startPoint y: 445, endPoint x: 1097, endPoint y: 379, distance: 65.9
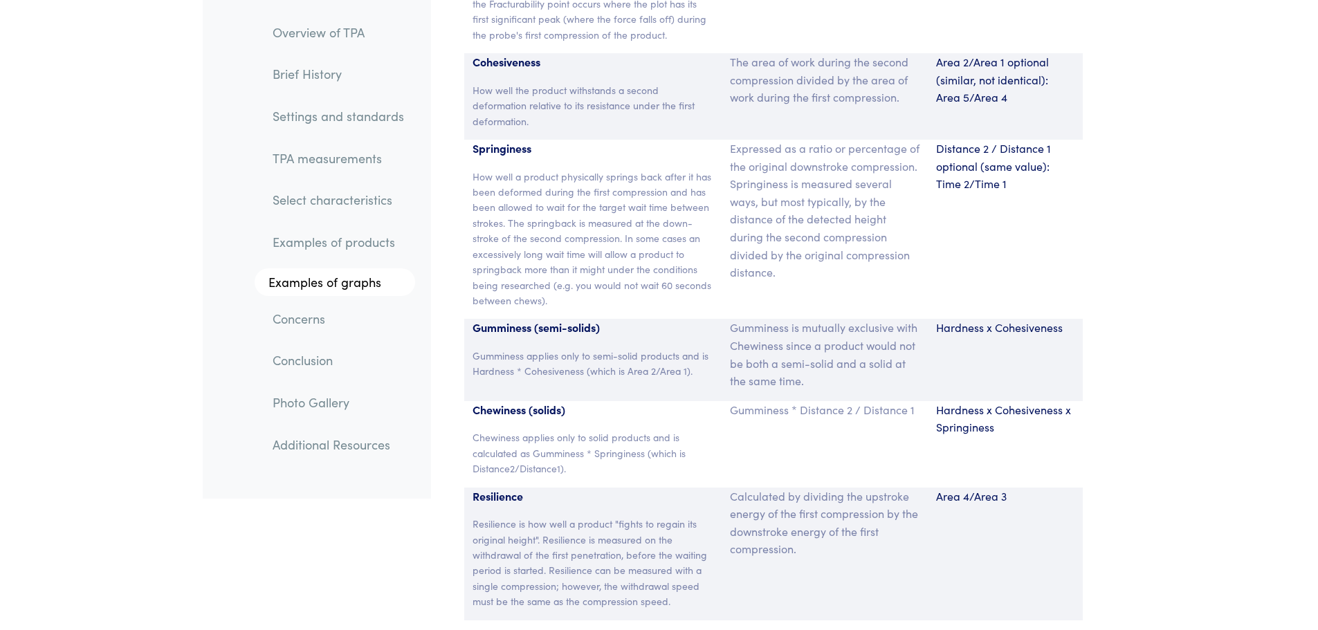
drag, startPoint x: 1135, startPoint y: 435, endPoint x: 1129, endPoint y: 368, distance: 66.7
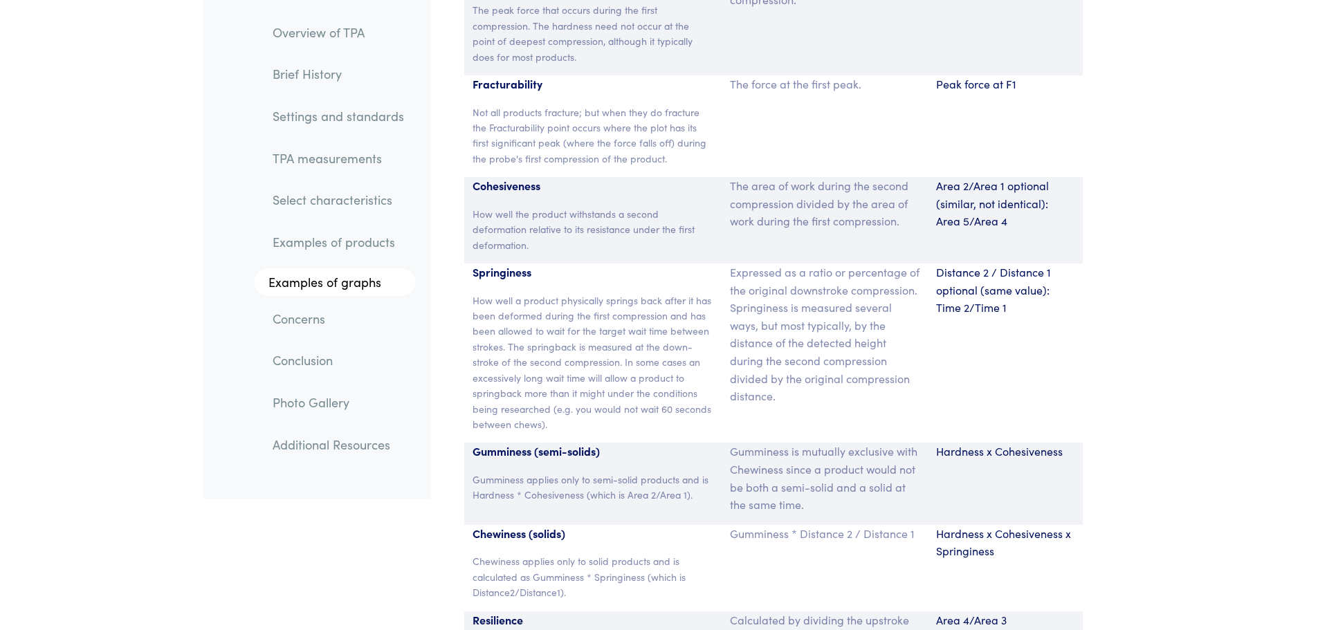
scroll to position [9193, 0]
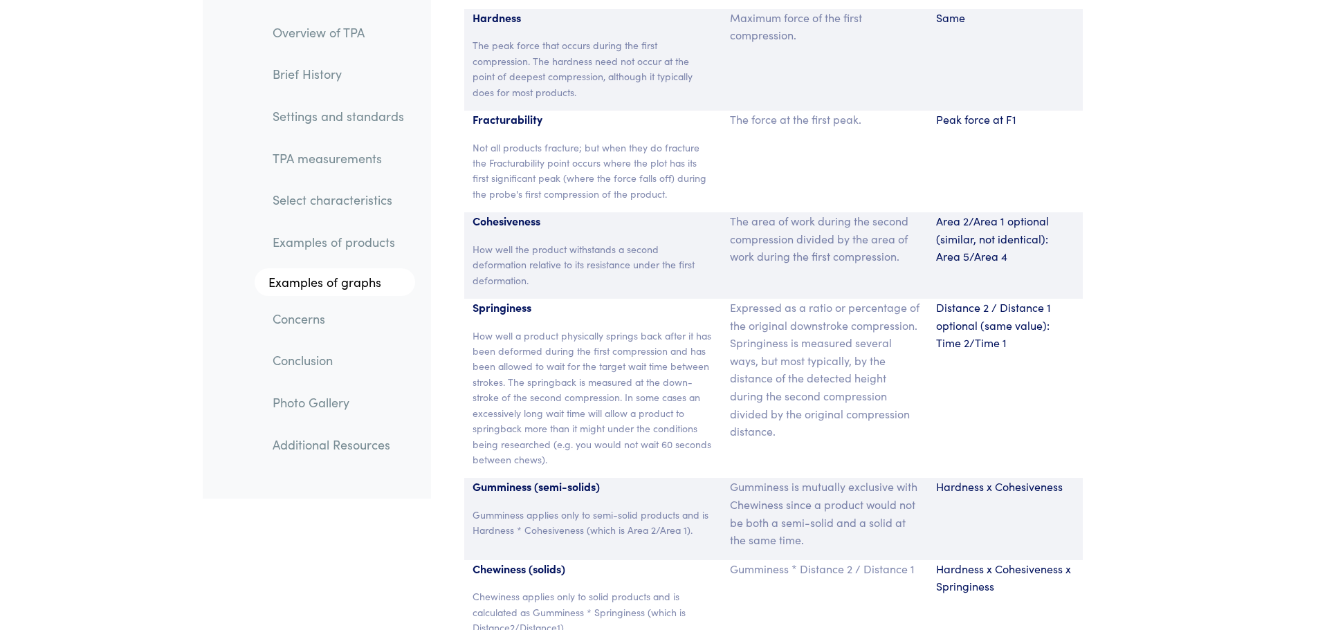
drag, startPoint x: 1153, startPoint y: 399, endPoint x: 1149, endPoint y: 345, distance: 54.1
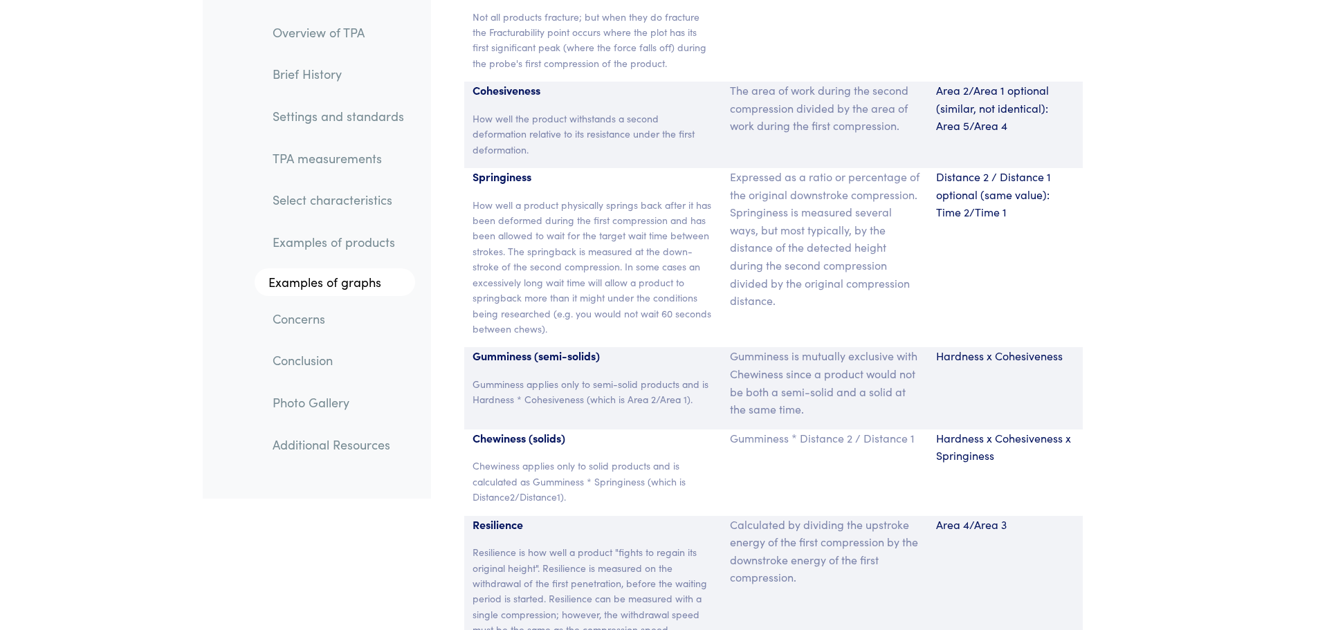
scroll to position [9295, 0]
